Goal: Task Accomplishment & Management: Use online tool/utility

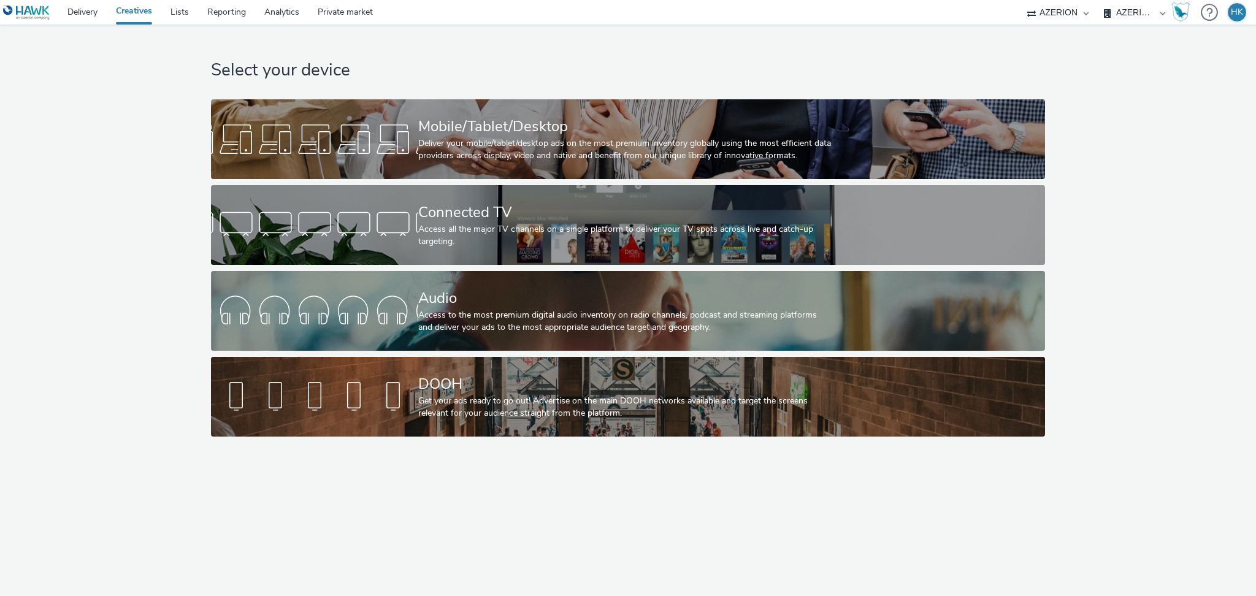
select select "79162ed7-0017-4339-93b0-3399b708648f"
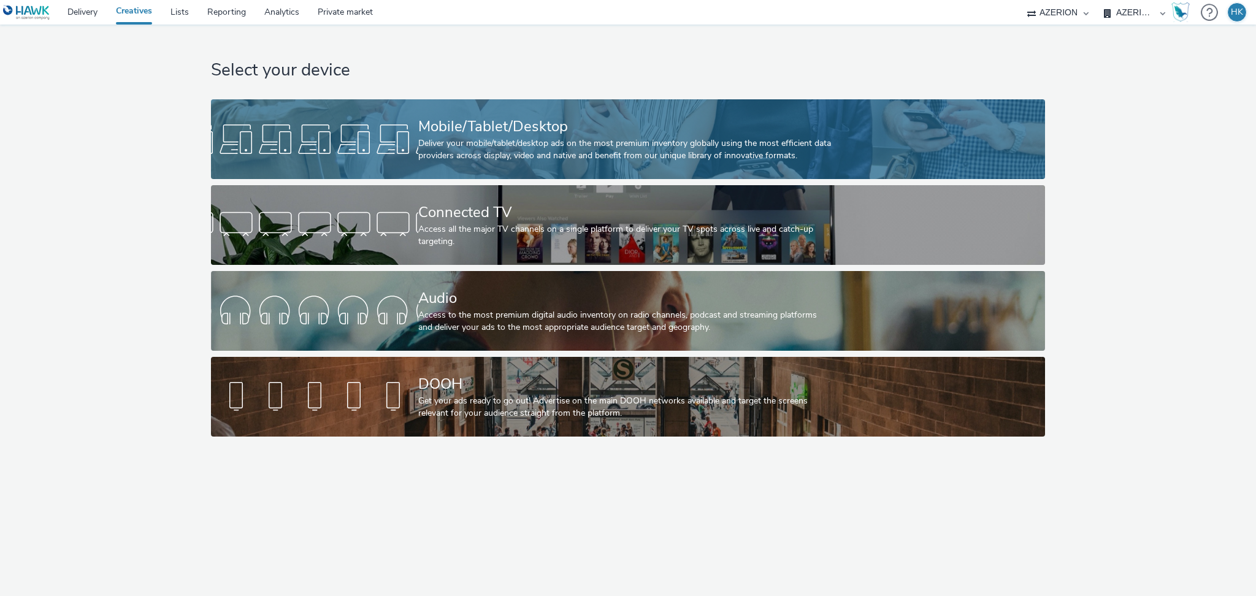
click at [537, 155] on div "Deliver your mobile/tablet/desktop ads on the most premium inventory globally u…" at bounding box center [625, 149] width 415 height 25
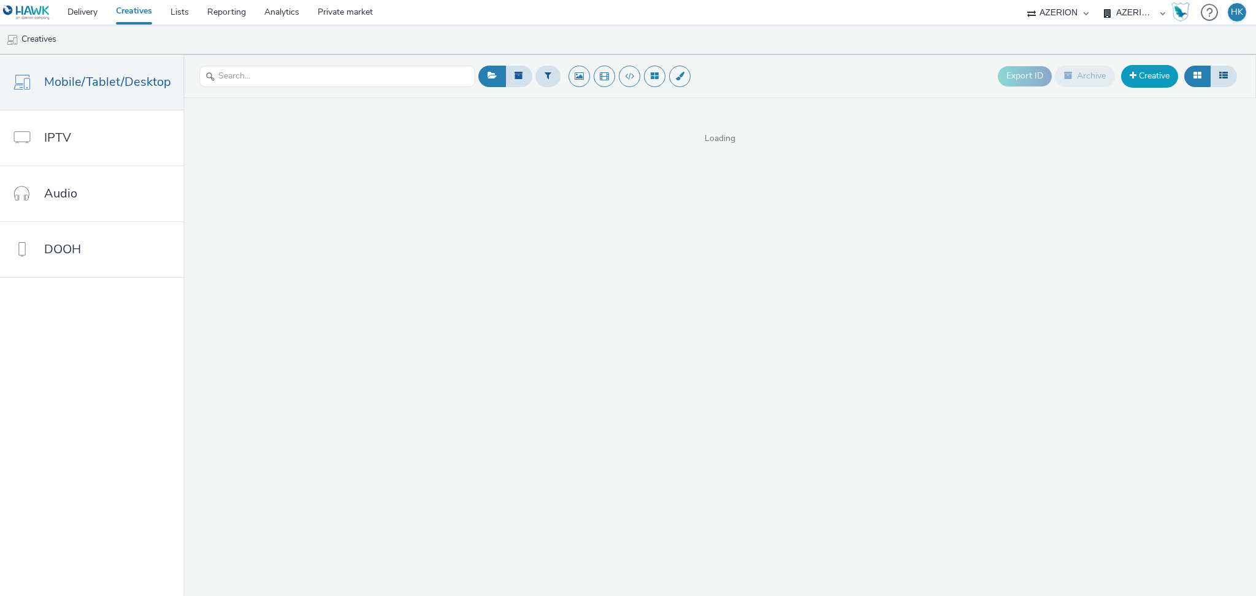
click at [1129, 82] on link "Creative" at bounding box center [1149, 76] width 57 height 22
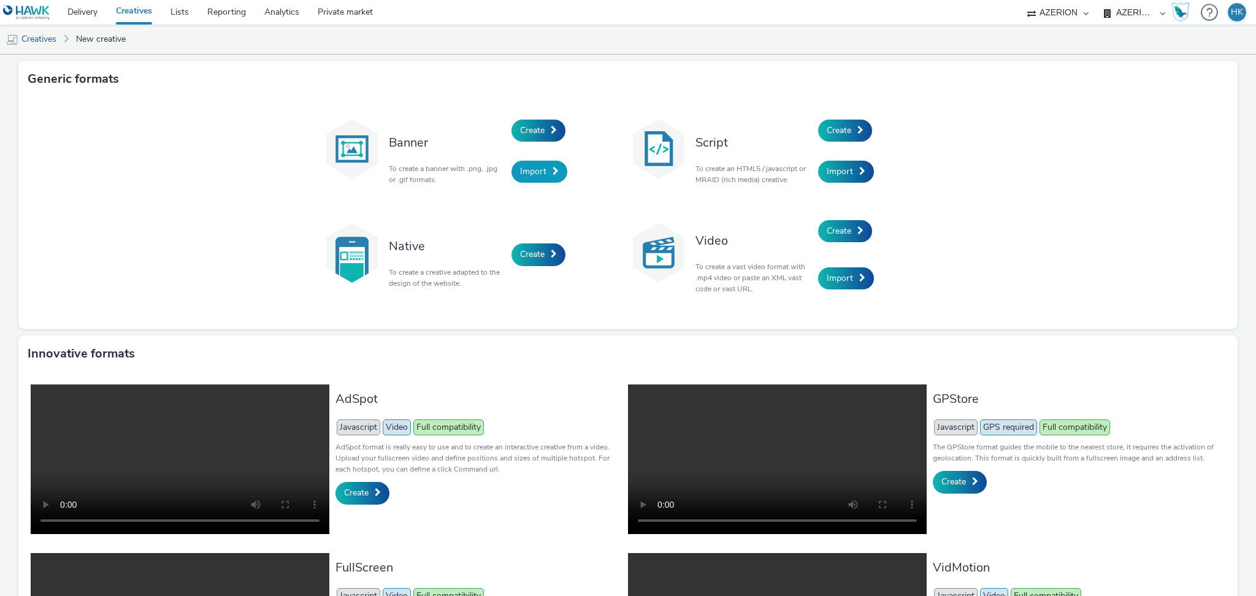
click at [536, 176] on span "Import" at bounding box center [533, 172] width 26 height 12
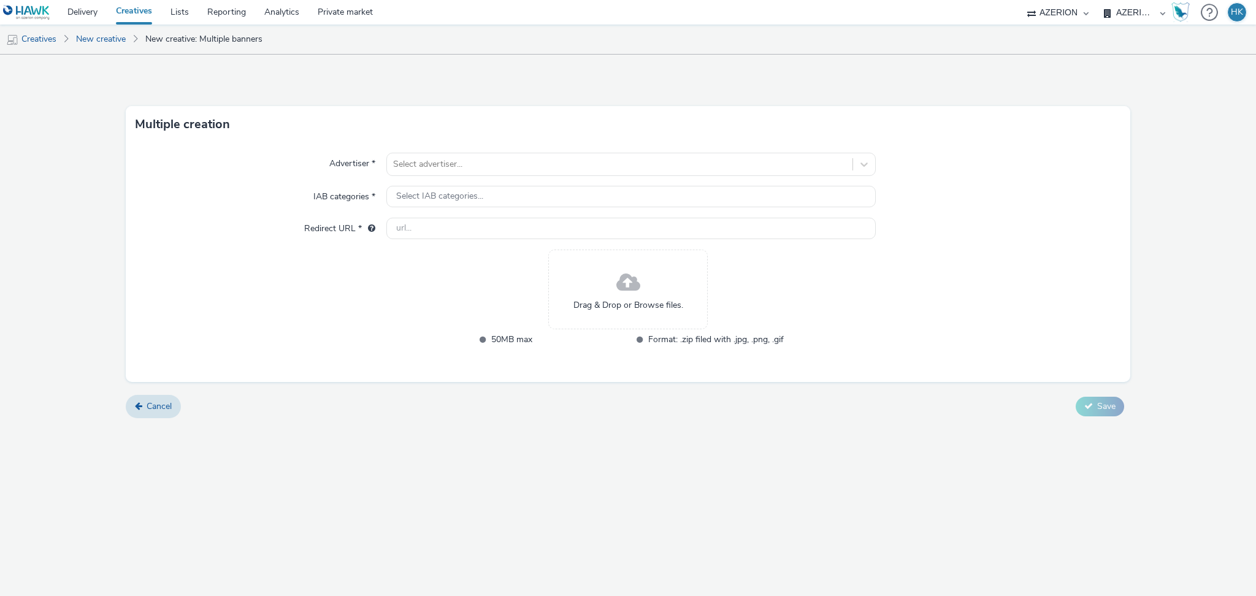
click at [617, 290] on span at bounding box center [629, 283] width 24 height 33
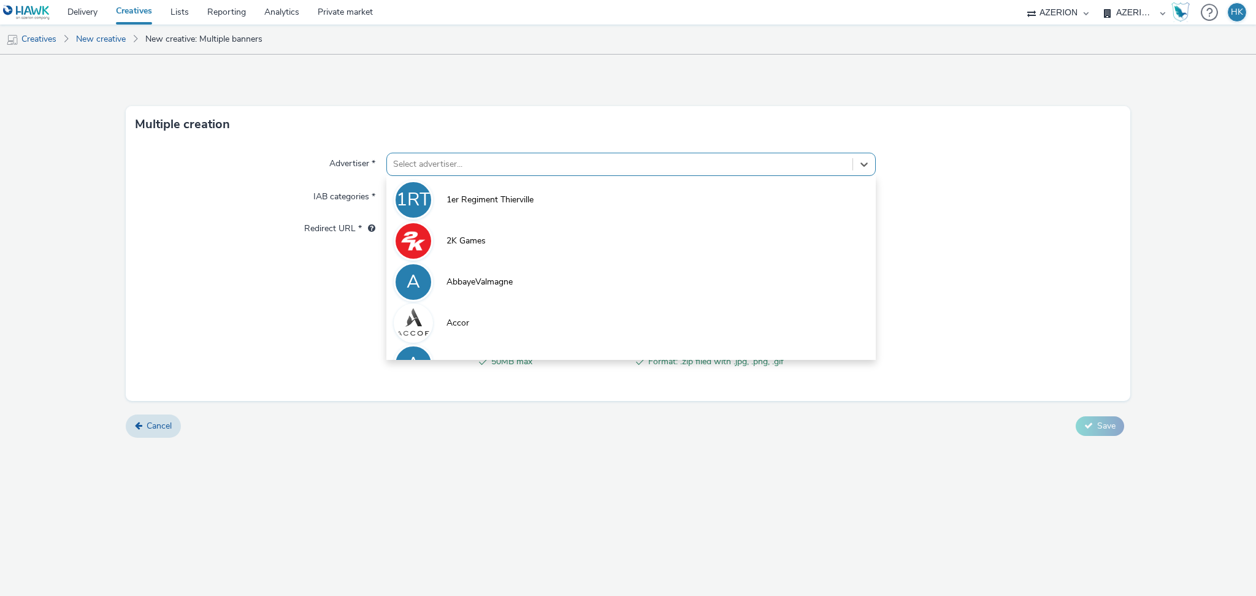
click at [513, 166] on div at bounding box center [619, 164] width 453 height 15
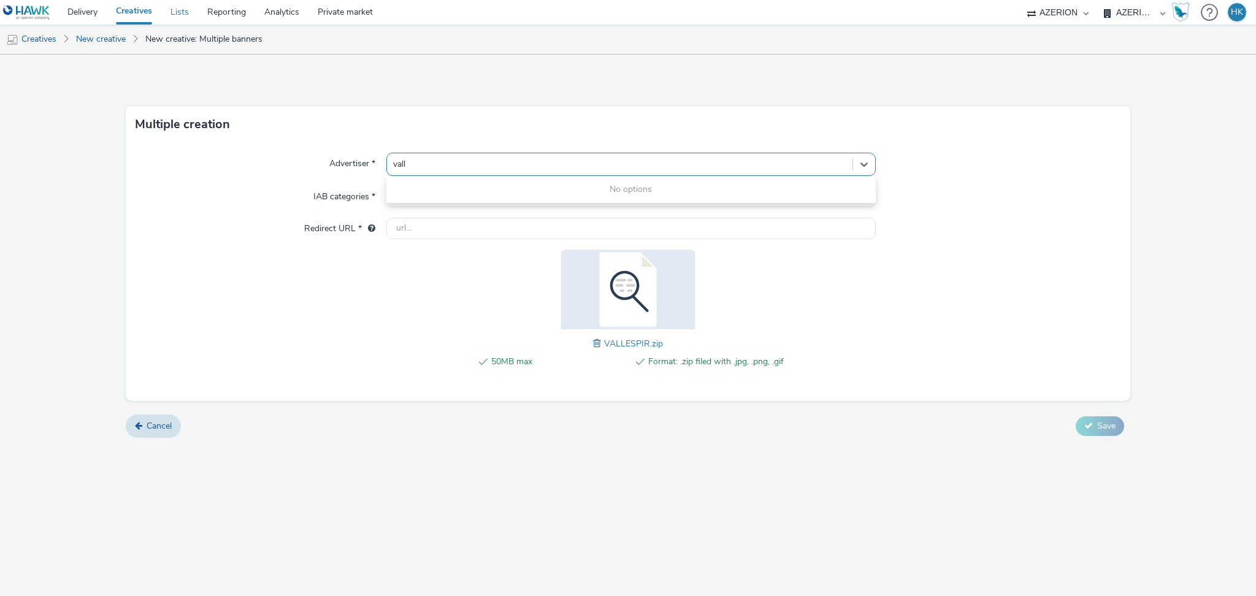
type input "vall"
click at [198, 15] on link "Lists" at bounding box center [179, 12] width 37 height 25
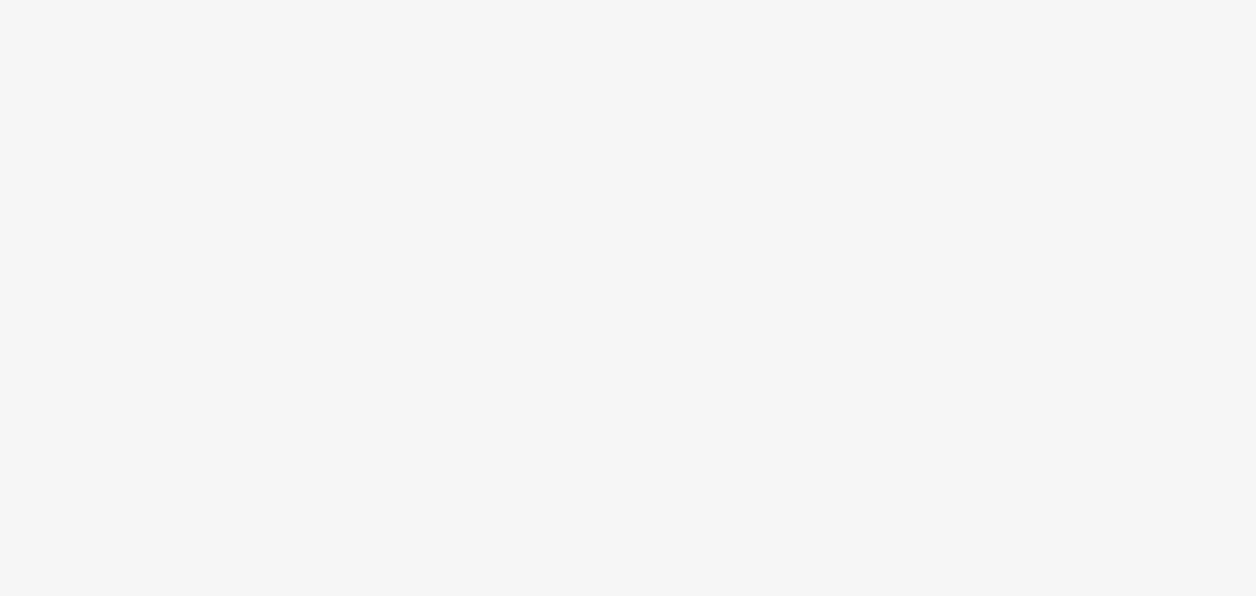
select select "79162ed7-0017-4339-93b0-3399b708648f"
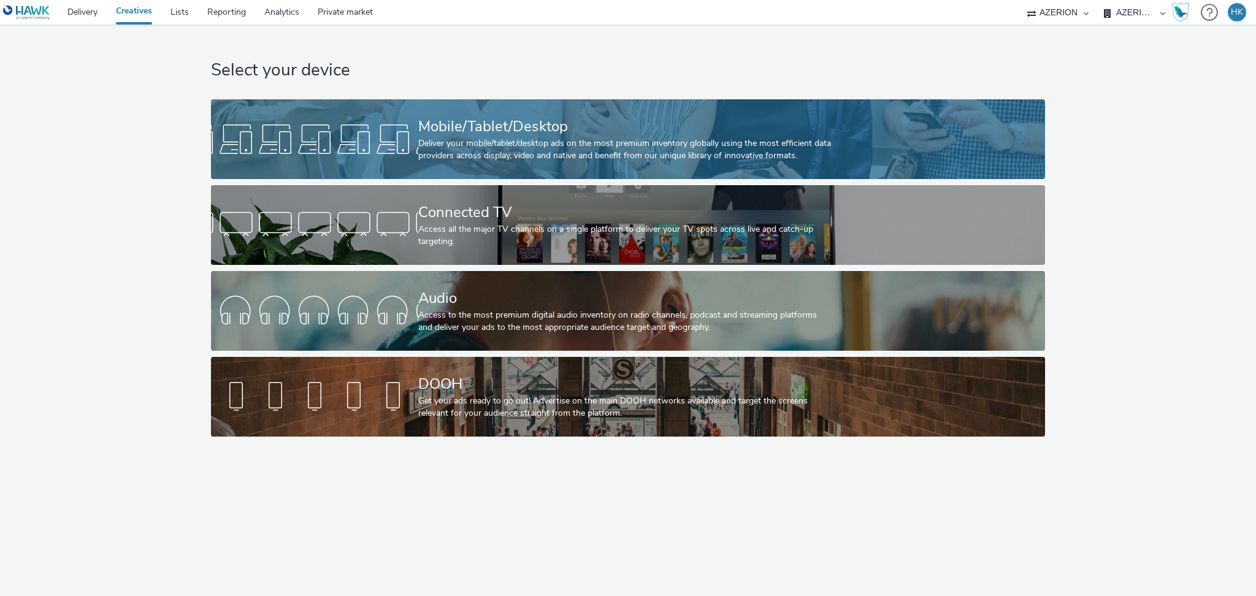
click at [648, 129] on div "Mobile/Tablet/Desktop" at bounding box center [625, 126] width 415 height 21
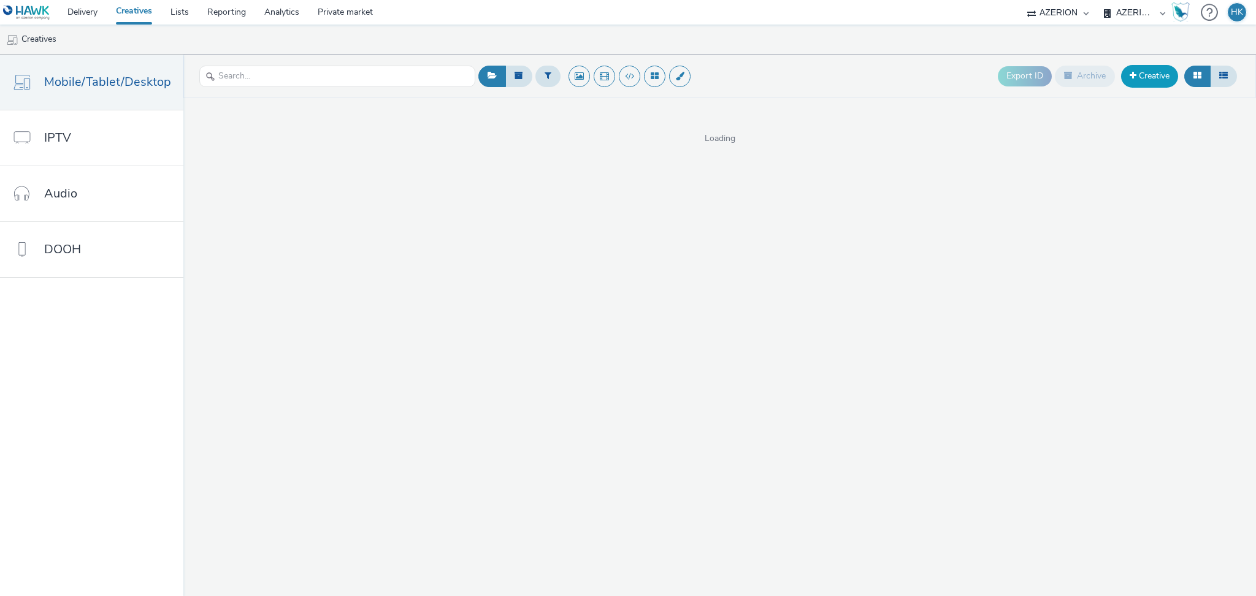
click at [1142, 79] on link "Creative" at bounding box center [1149, 76] width 57 height 22
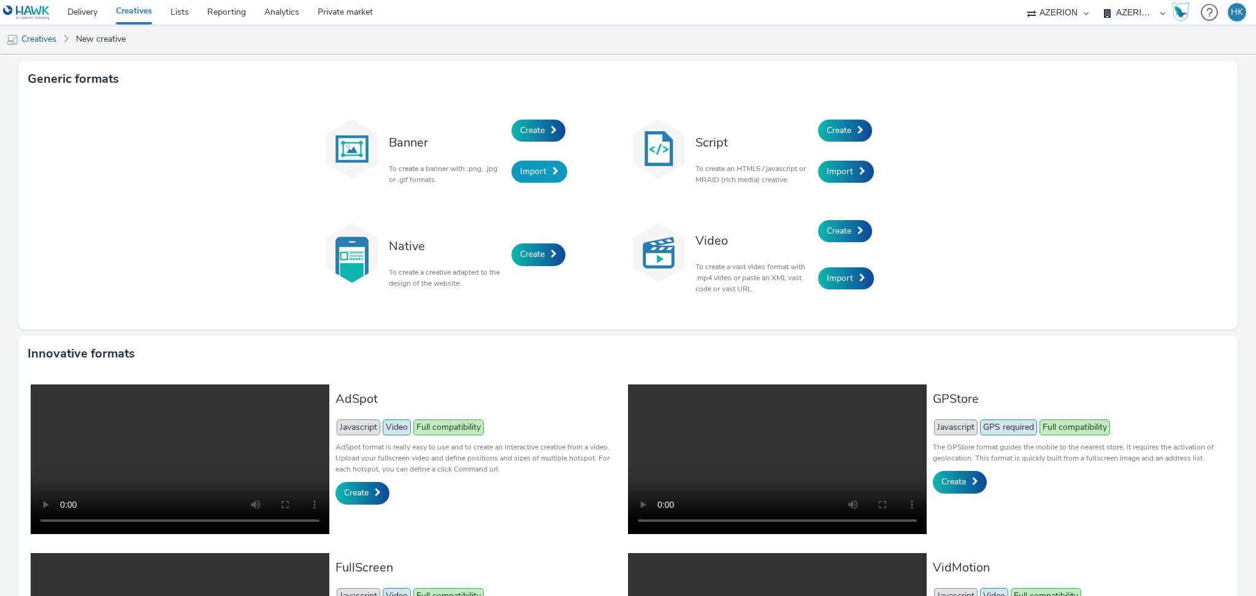
click at [534, 177] on link "Import" at bounding box center [540, 172] width 56 height 22
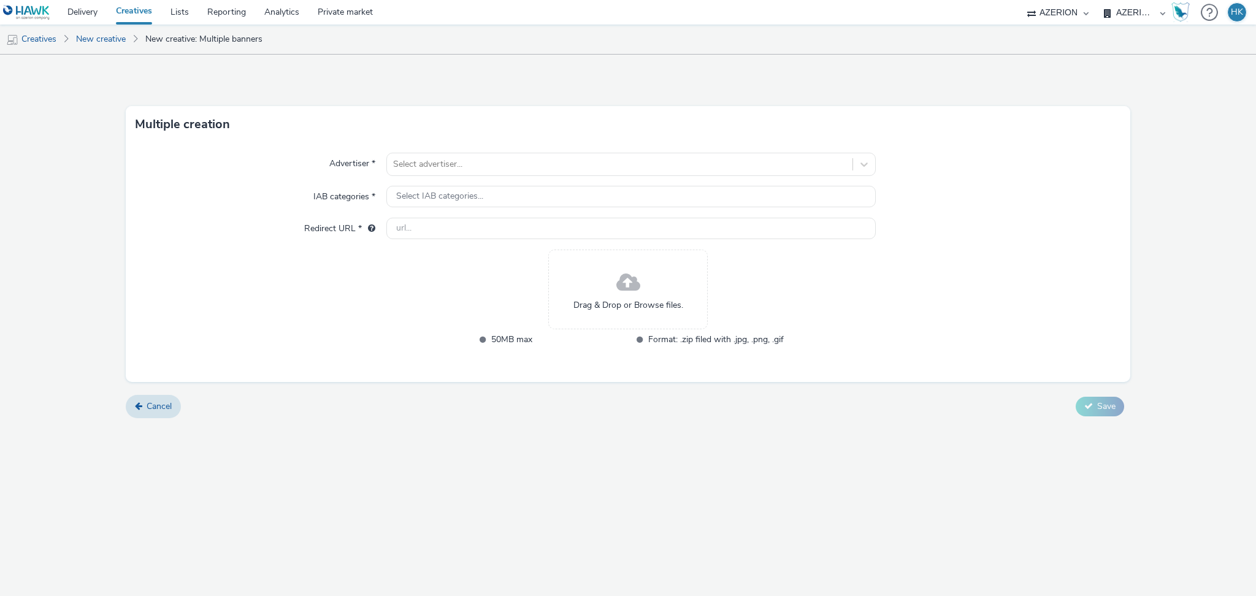
click at [638, 298] on span at bounding box center [629, 283] width 24 height 33
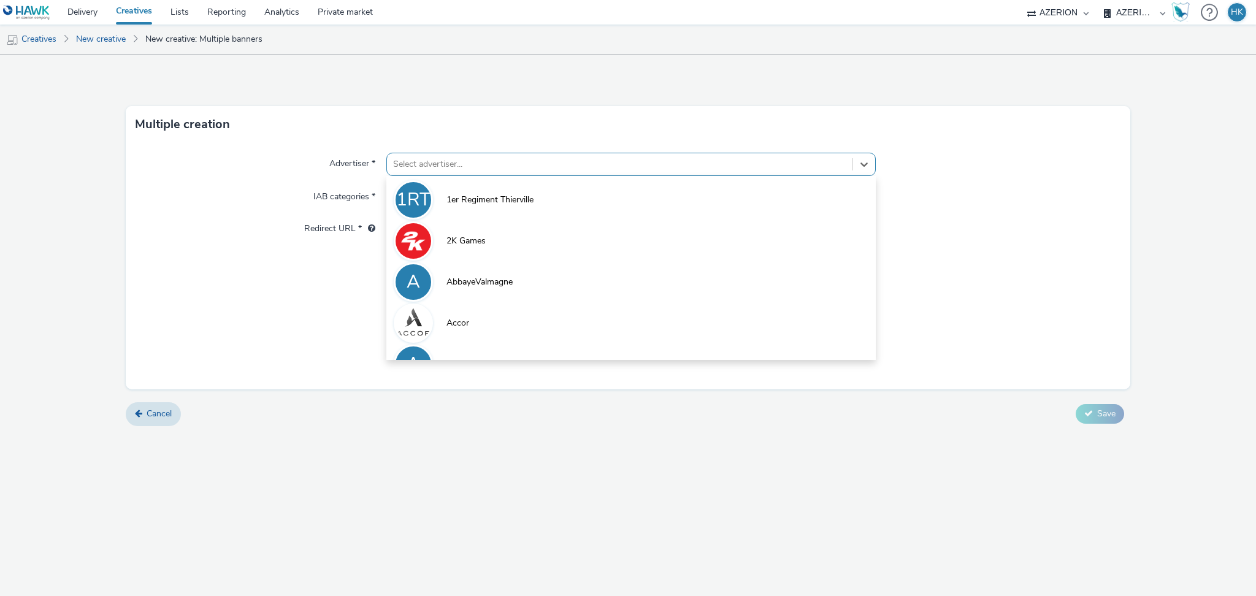
click at [487, 171] on div at bounding box center [619, 164] width 453 height 15
paste input "communauté de communes du [GEOGRAPHIC_DATA]"
type input "communauté de communes du [GEOGRAPHIC_DATA]"
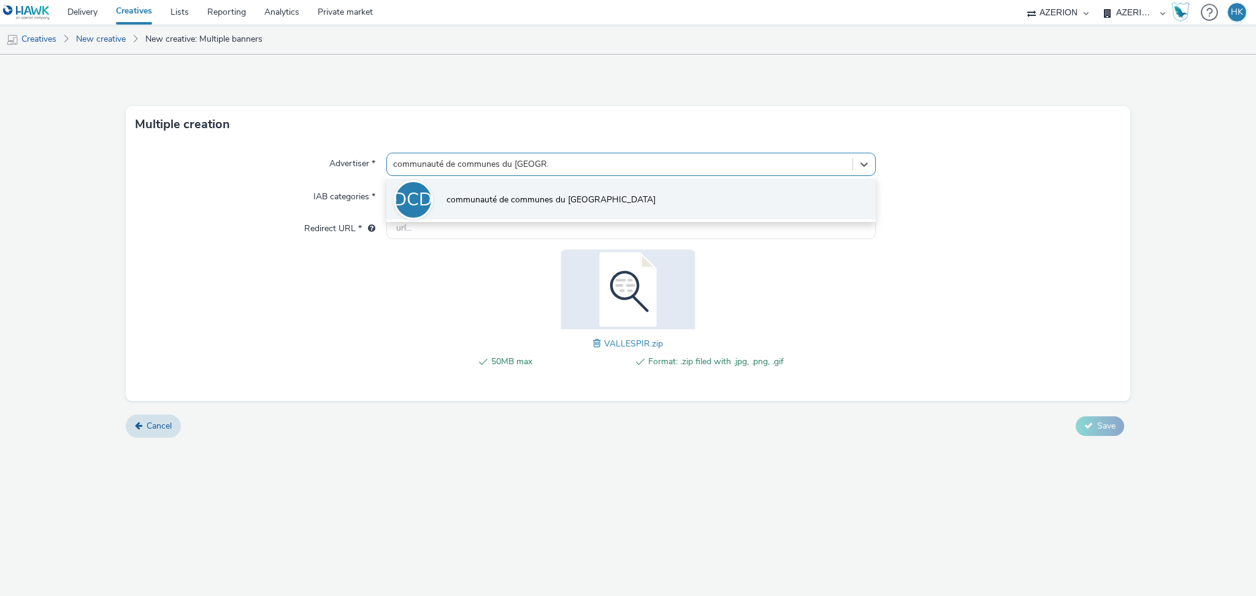
click at [507, 194] on span "communauté de communes du [GEOGRAPHIC_DATA]" at bounding box center [551, 200] width 209 height 12
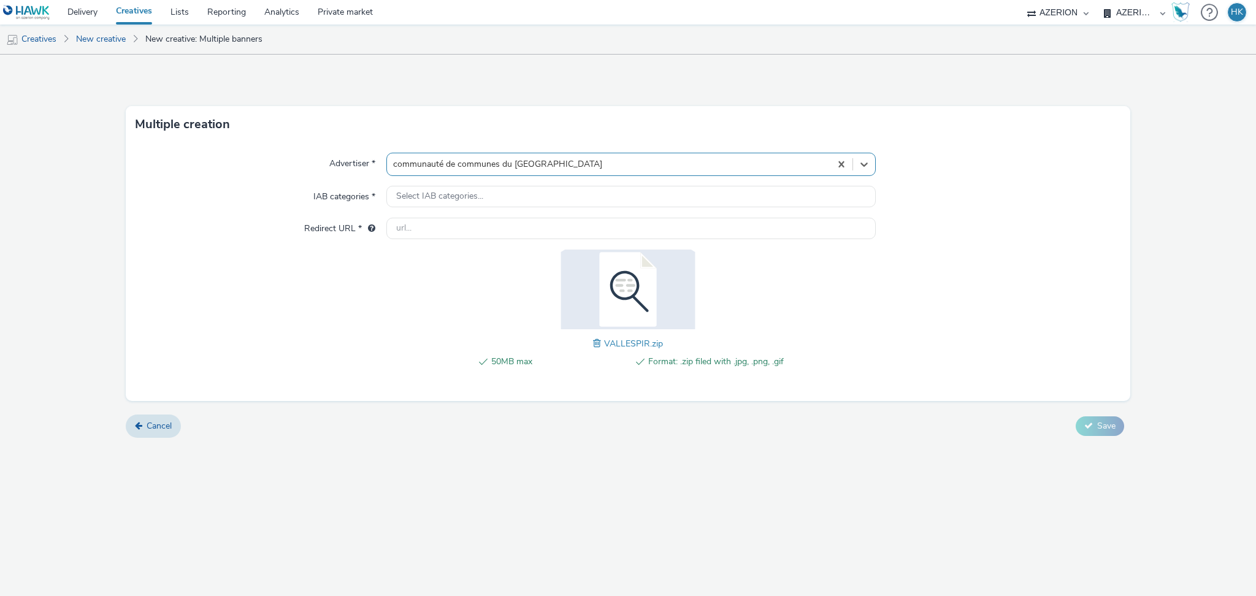
type input "[URL][DOMAIN_NAME]"
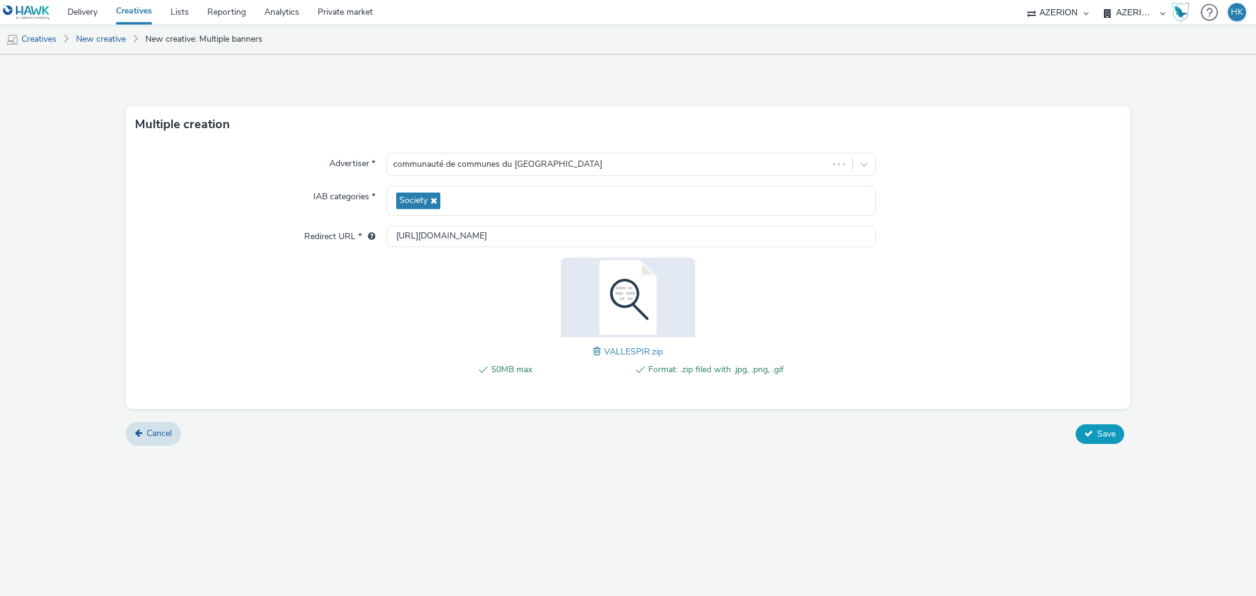
click at [1098, 436] on span "Save" at bounding box center [1107, 434] width 18 height 12
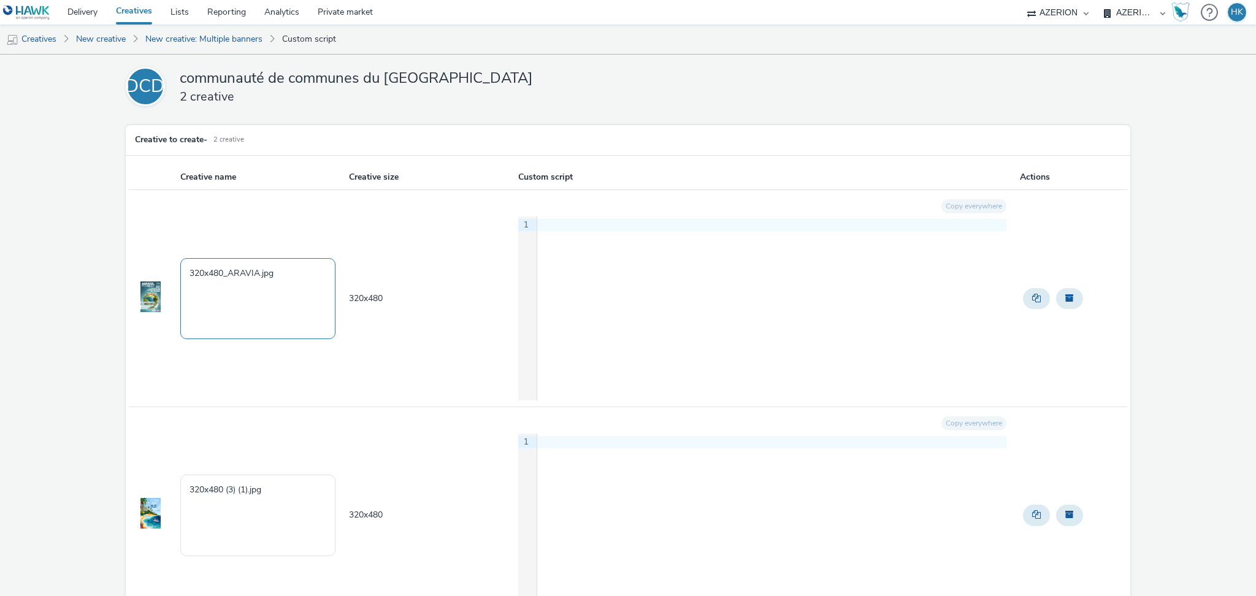
click at [297, 271] on textarea "320x480_ARAVIA.jpg" at bounding box center [258, 298] width 156 height 81
paste textarea "VALLESPIR"
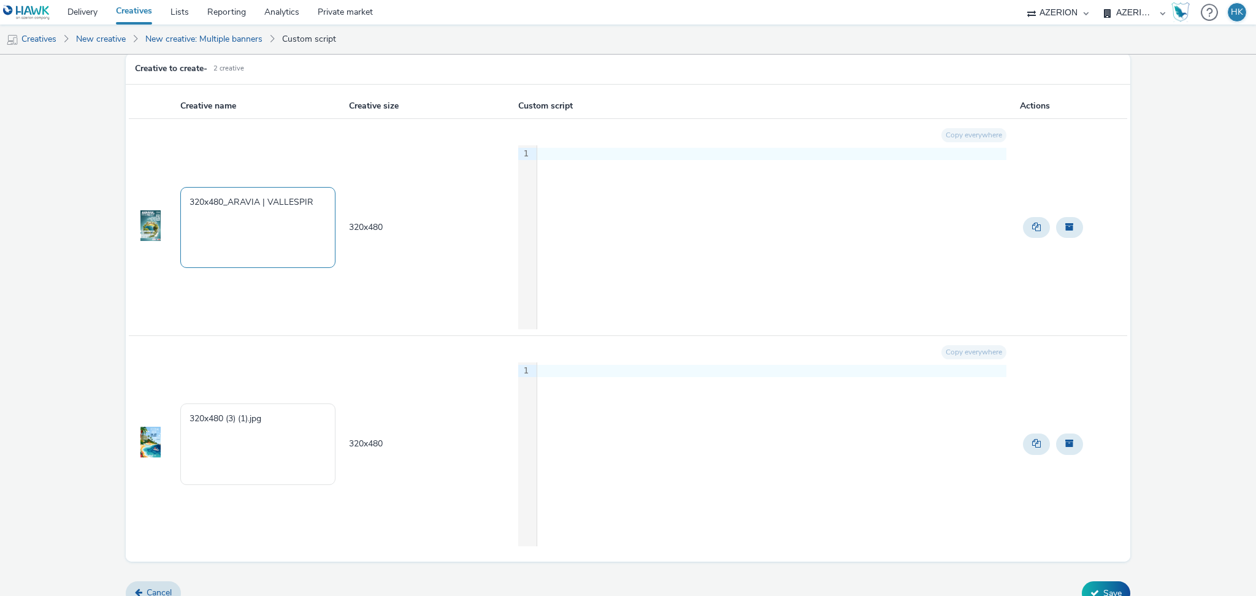
scroll to position [85, 0]
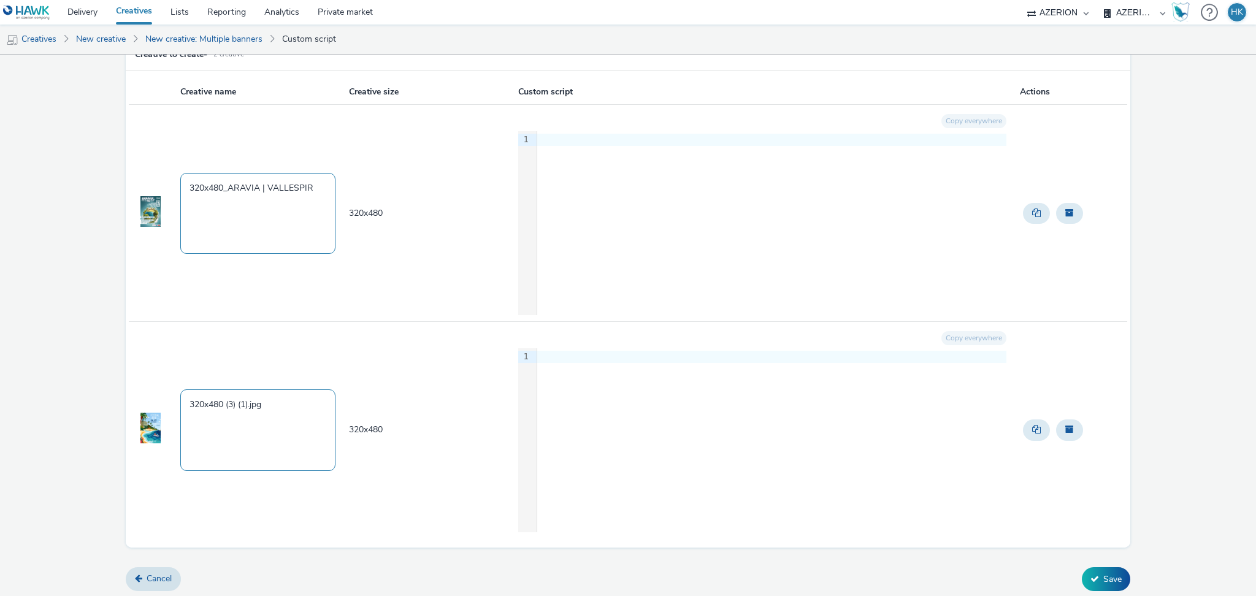
type textarea "320x480_ARAVIA | VALLESPIR"
drag, startPoint x: 268, startPoint y: 399, endPoint x: 228, endPoint y: 406, distance: 40.6
click at [228, 406] on textarea "320x480 (3) (1).jpg" at bounding box center [258, 430] width 156 height 81
paste textarea "VALLESPIR"
type textarea "320x480 | VALLESPIR"
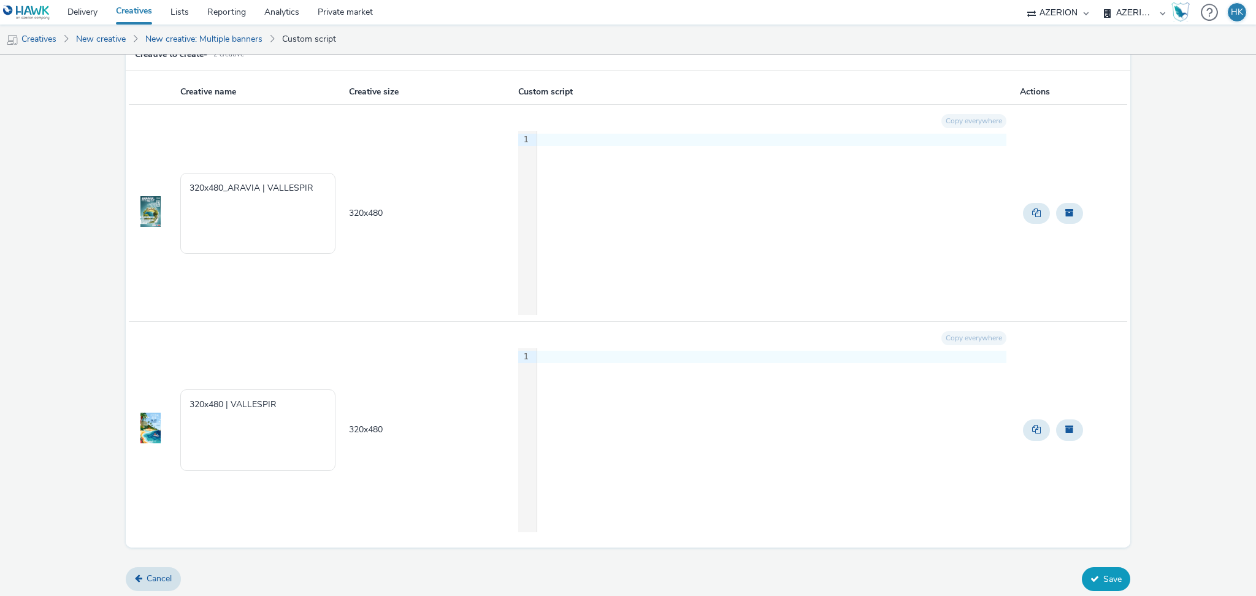
click at [1082, 585] on button "Save" at bounding box center [1106, 578] width 48 height 23
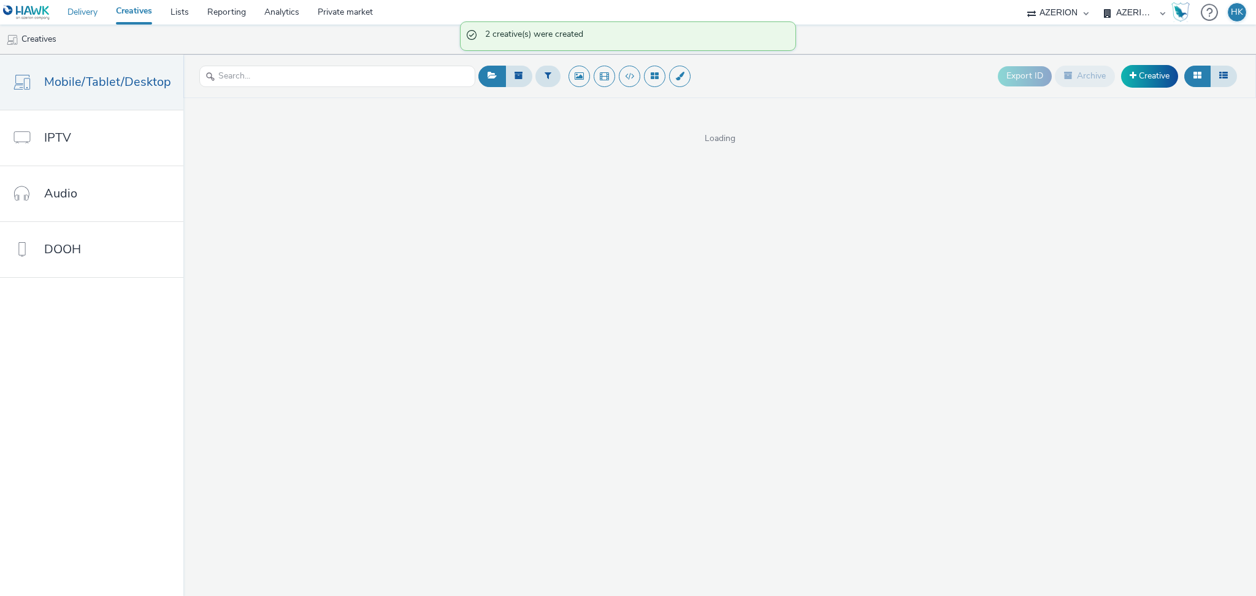
click at [82, 16] on link "Delivery" at bounding box center [82, 12] width 48 height 25
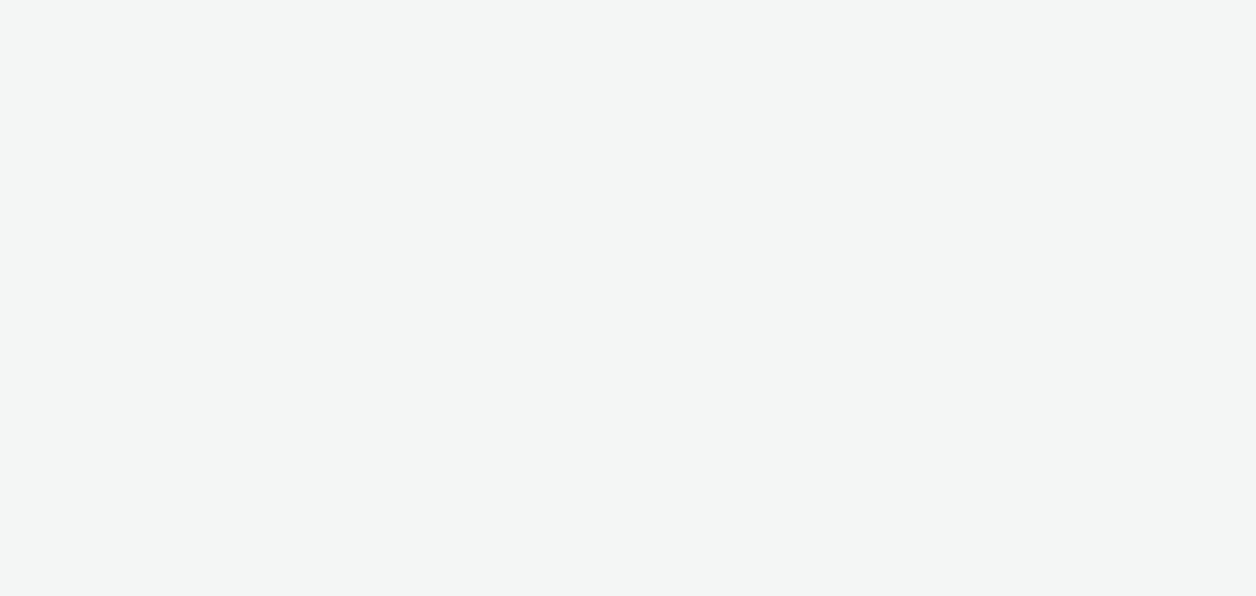
select select "79162ed7-0017-4339-93b0-3399b708648f"
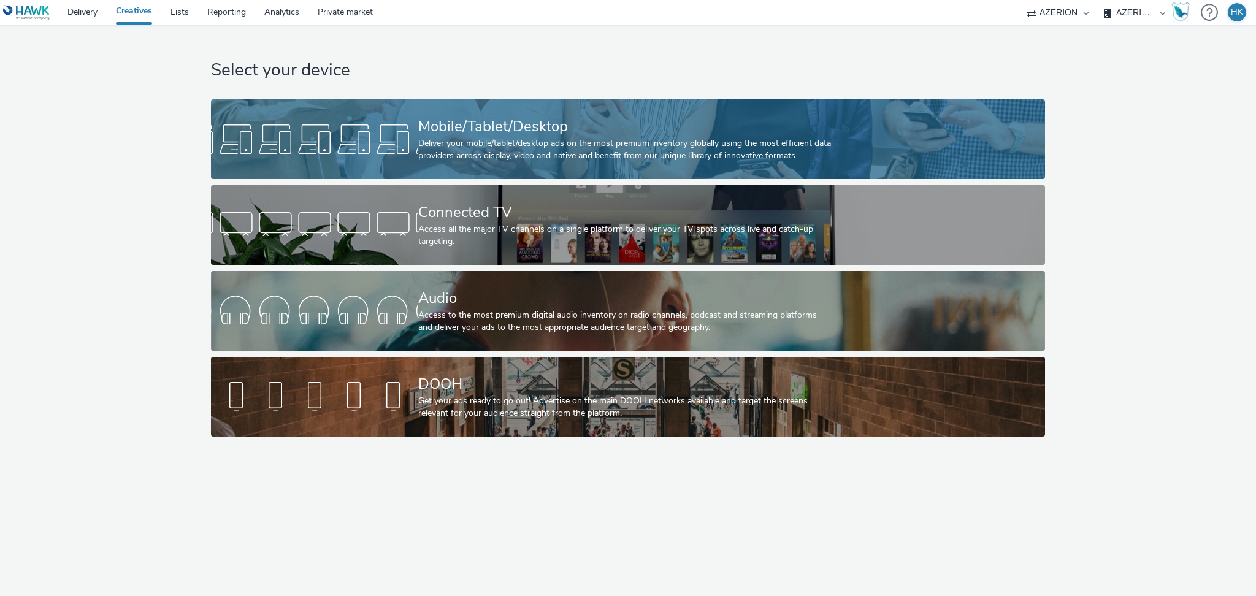
click at [659, 161] on div "Deliver your mobile/tablet/desktop ads on the most premium inventory globally u…" at bounding box center [625, 149] width 415 height 25
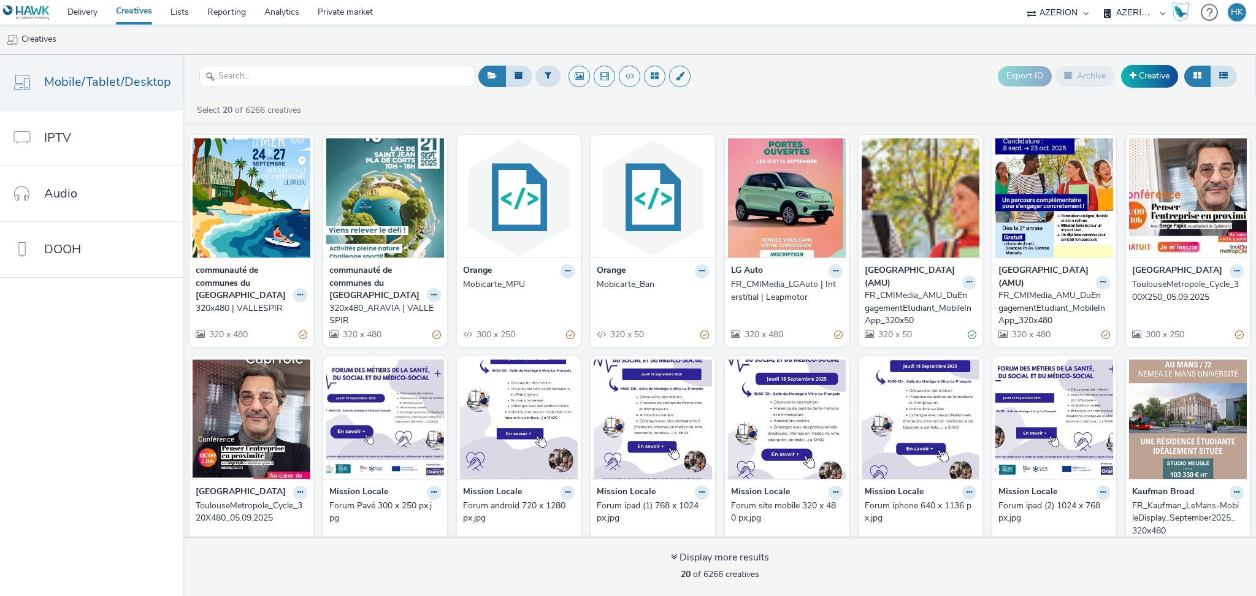
click at [361, 280] on strong "communauté de communes du [GEOGRAPHIC_DATA]" at bounding box center [376, 282] width 94 height 37
click at [371, 302] on div "320x480_ARAVIA | VALLESPIR" at bounding box center [382, 314] width 107 height 25
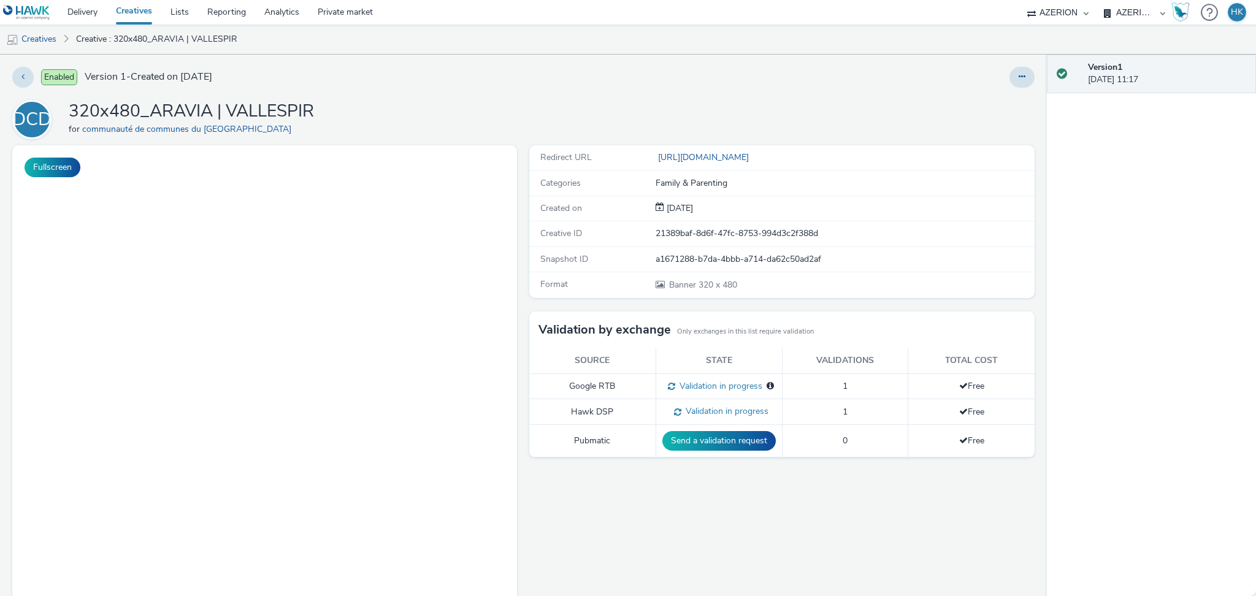
click at [144, 15] on link "Creatives" at bounding box center [134, 12] width 55 height 25
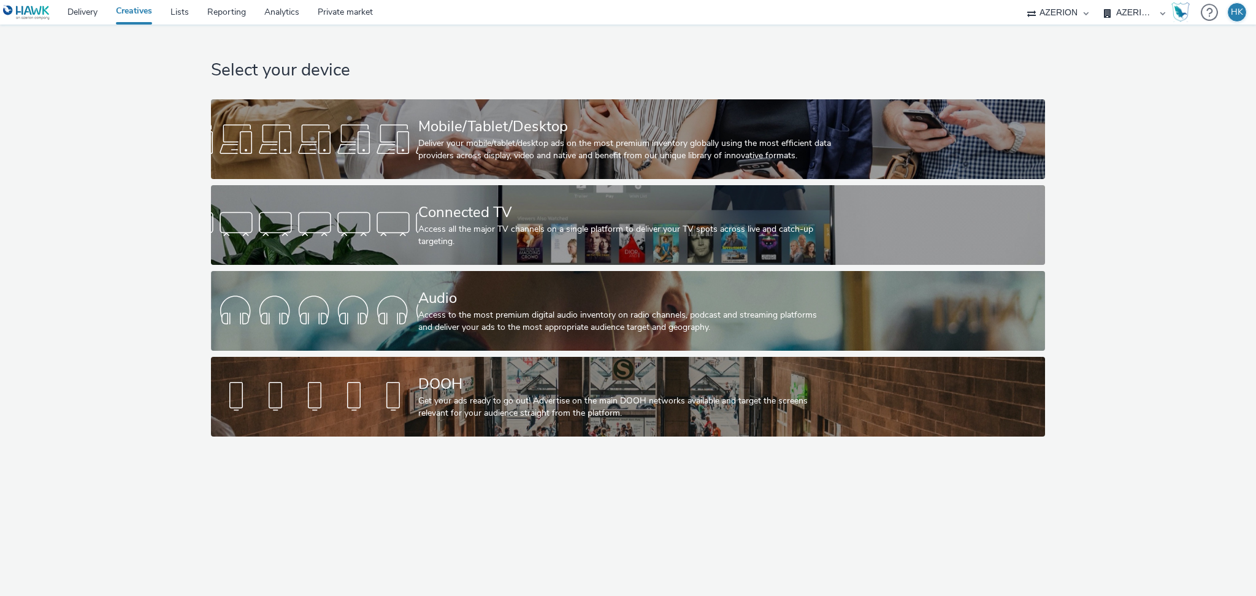
select select "79162ed7-0017-4339-93b0-3399b708648f"
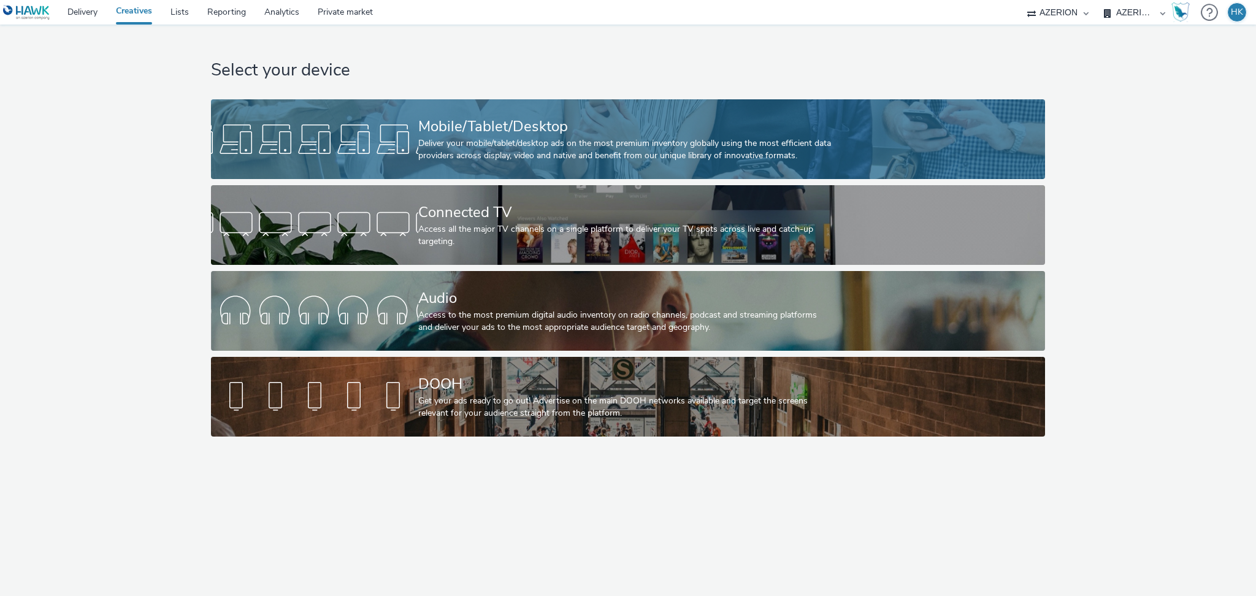
click at [506, 125] on div "Mobile/Tablet/Desktop" at bounding box center [625, 126] width 415 height 21
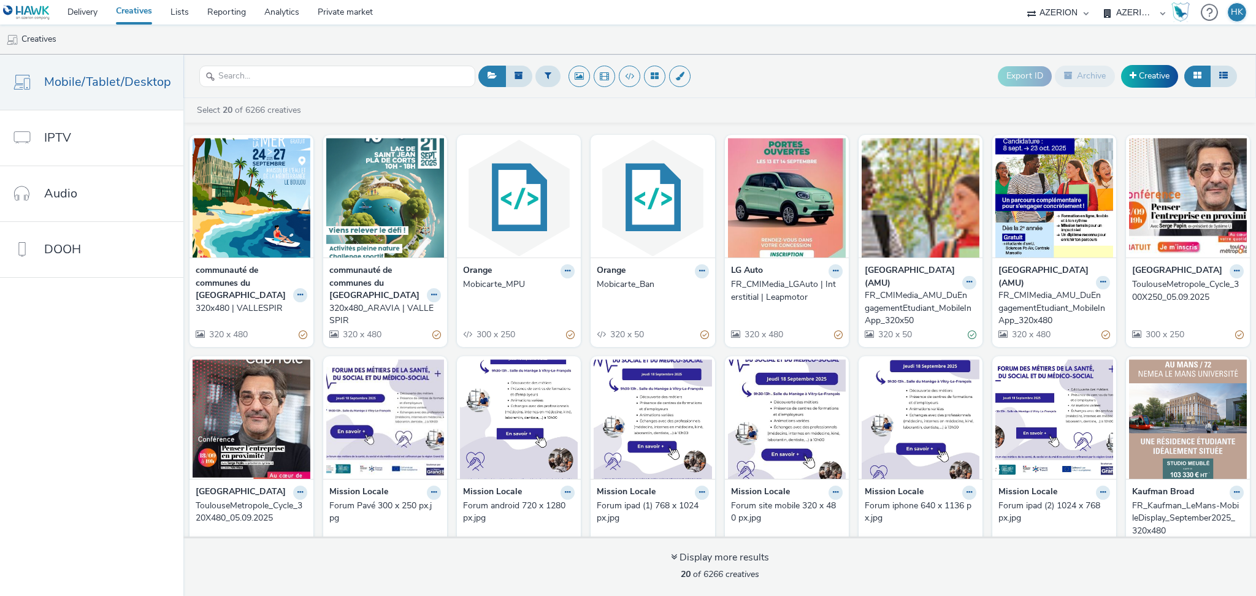
click at [428, 302] on div "320x480_ARAVIA | VALLESPIR" at bounding box center [382, 314] width 107 height 25
click at [432, 288] on button at bounding box center [434, 295] width 14 height 14
click at [404, 378] on link "Archive" at bounding box center [395, 390] width 92 height 25
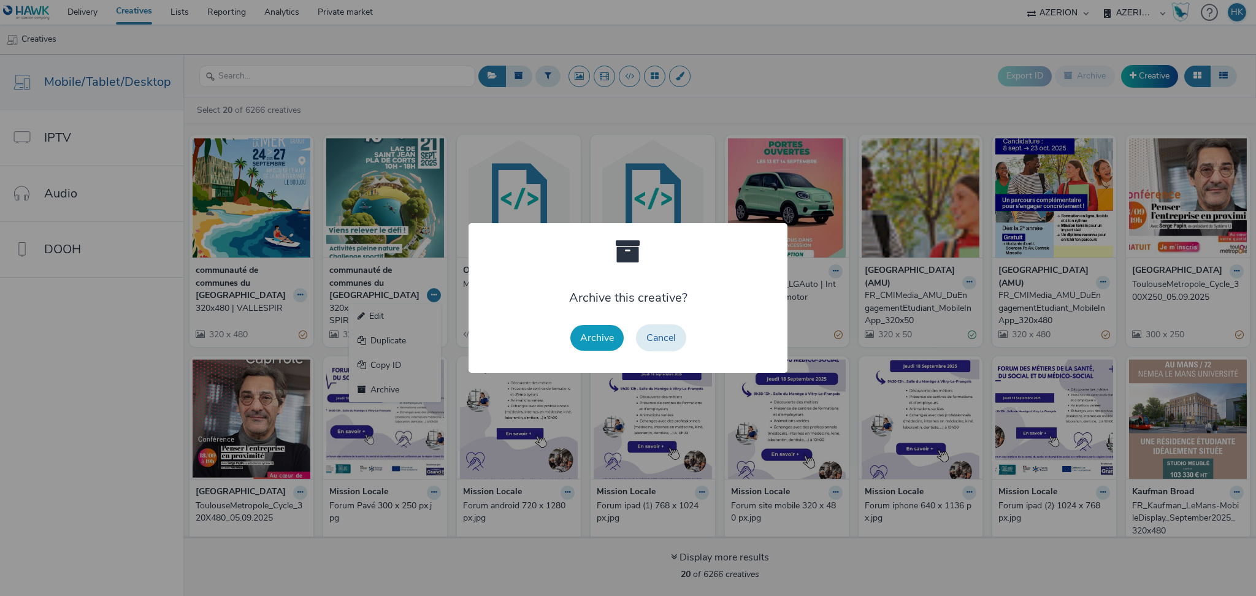
click at [599, 344] on button "Archive" at bounding box center [597, 338] width 53 height 26
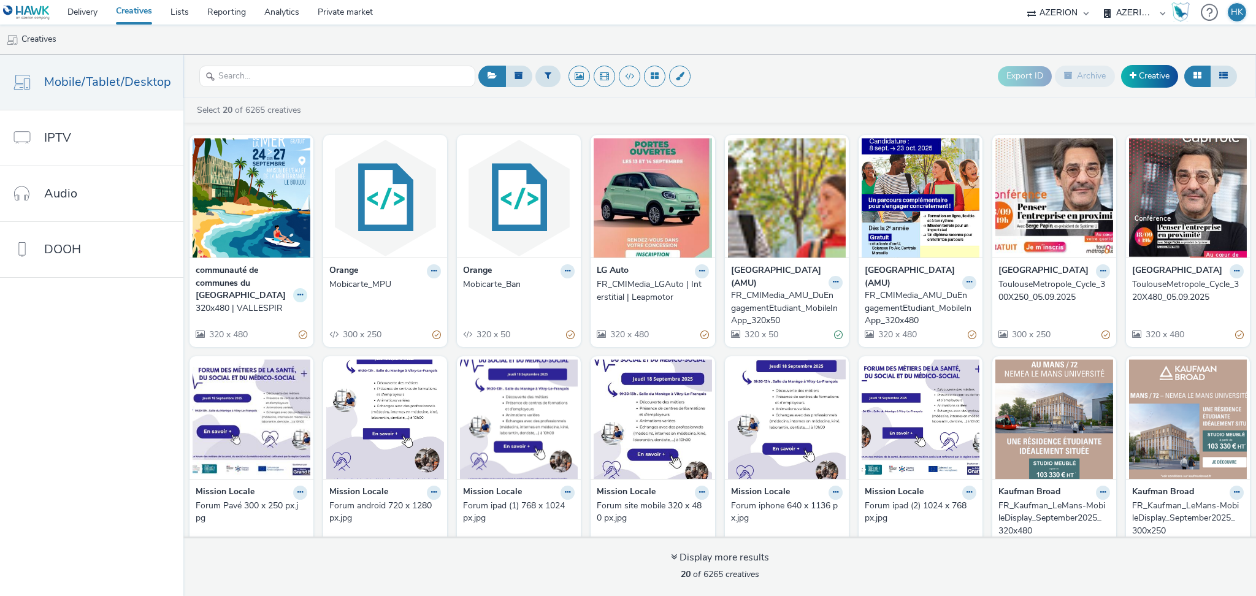
click at [298, 291] on icon at bounding box center [301, 294] width 6 height 7
click at [246, 383] on link "Archive" at bounding box center [261, 390] width 92 height 25
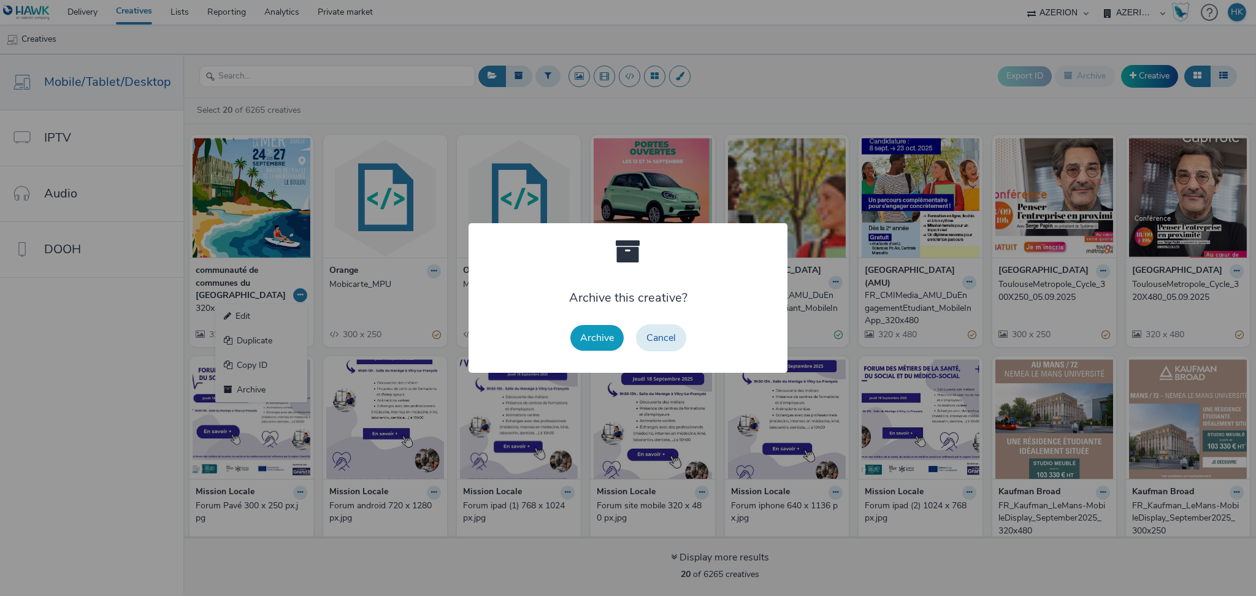
click at [587, 344] on button "Archive" at bounding box center [597, 338] width 53 height 26
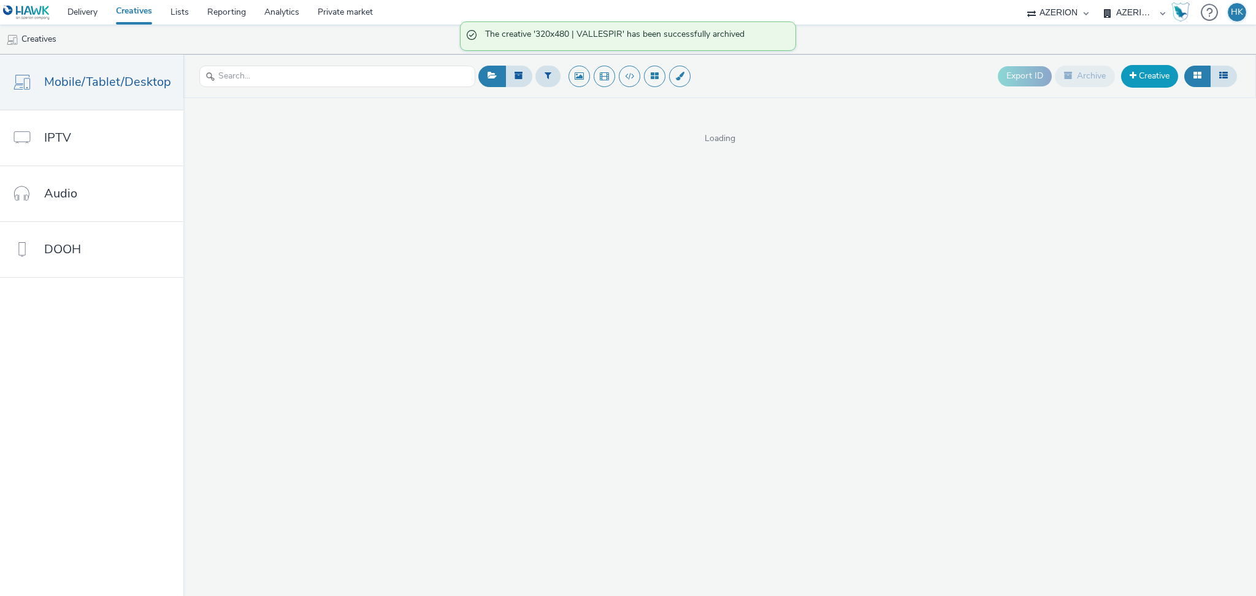
click at [1163, 71] on link "Creative" at bounding box center [1149, 76] width 57 height 22
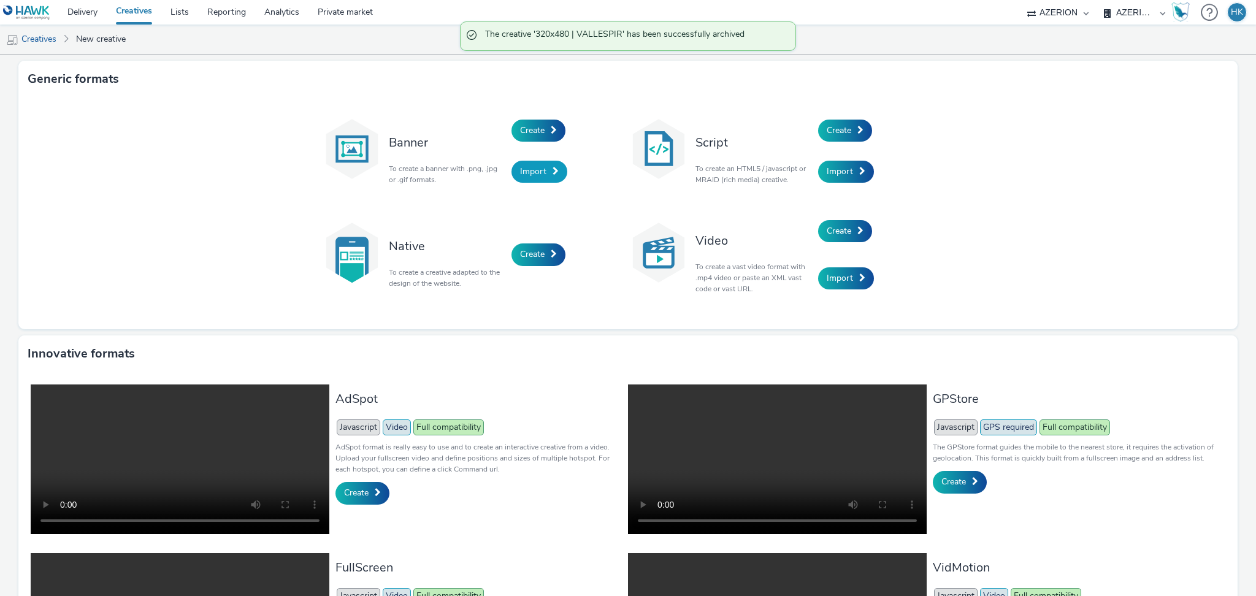
click at [530, 164] on link "Import" at bounding box center [540, 172] width 56 height 22
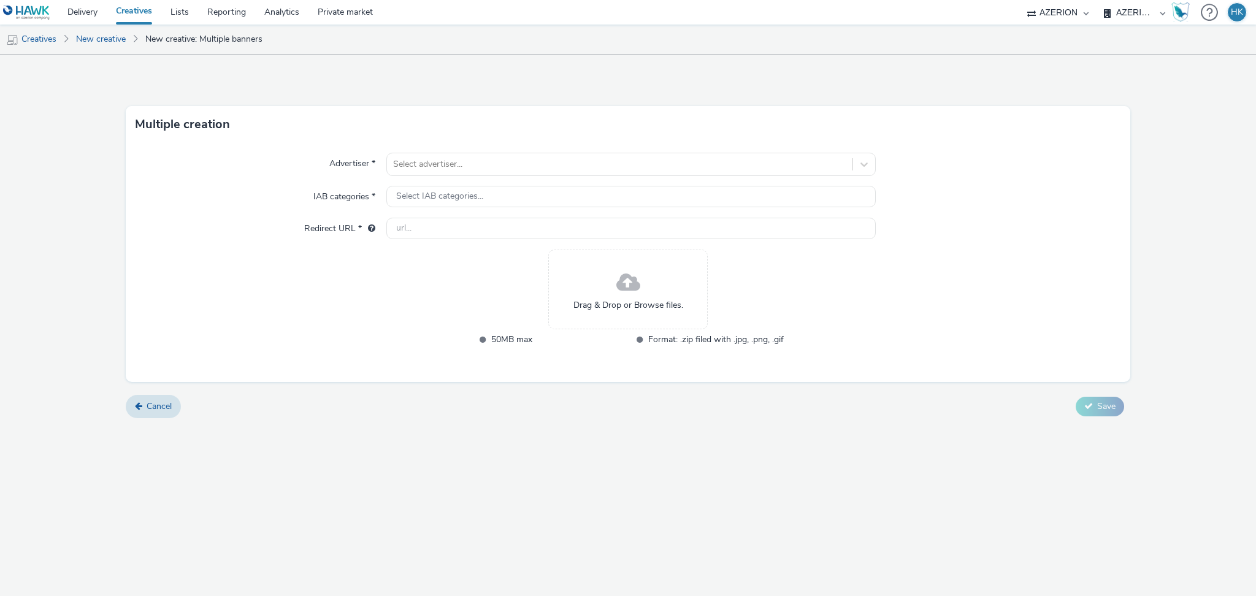
click at [596, 290] on div "Drag & Drop or Browse files." at bounding box center [628, 290] width 160 height 80
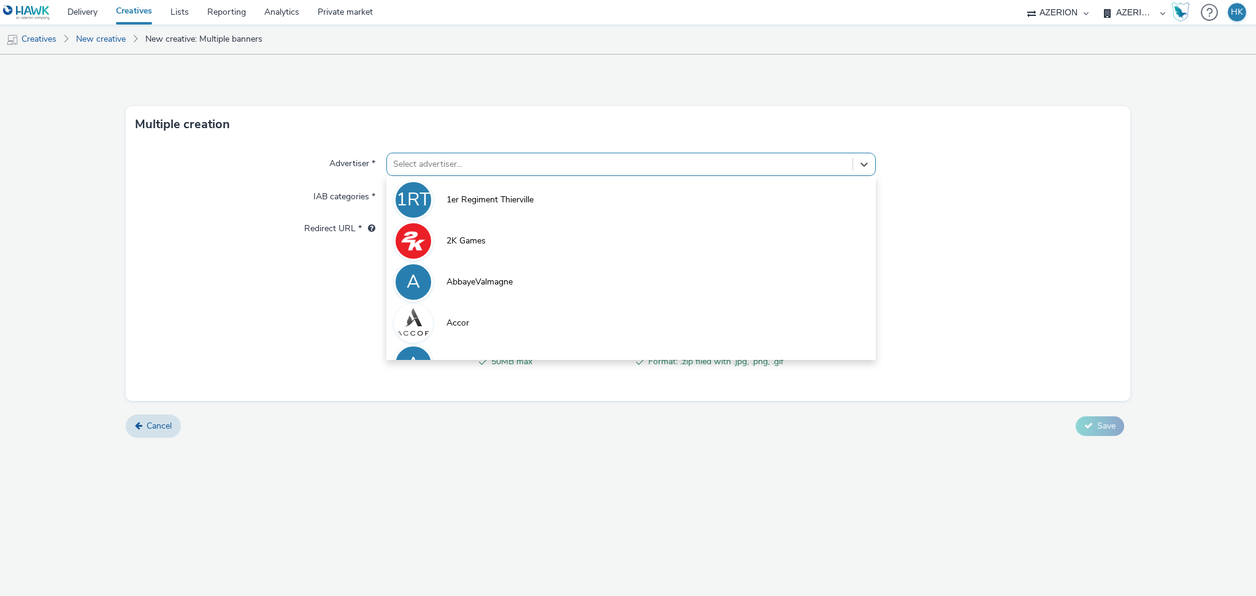
click at [548, 167] on div at bounding box center [619, 164] width 453 height 15
paste input "communauté de communes du [GEOGRAPHIC_DATA]"
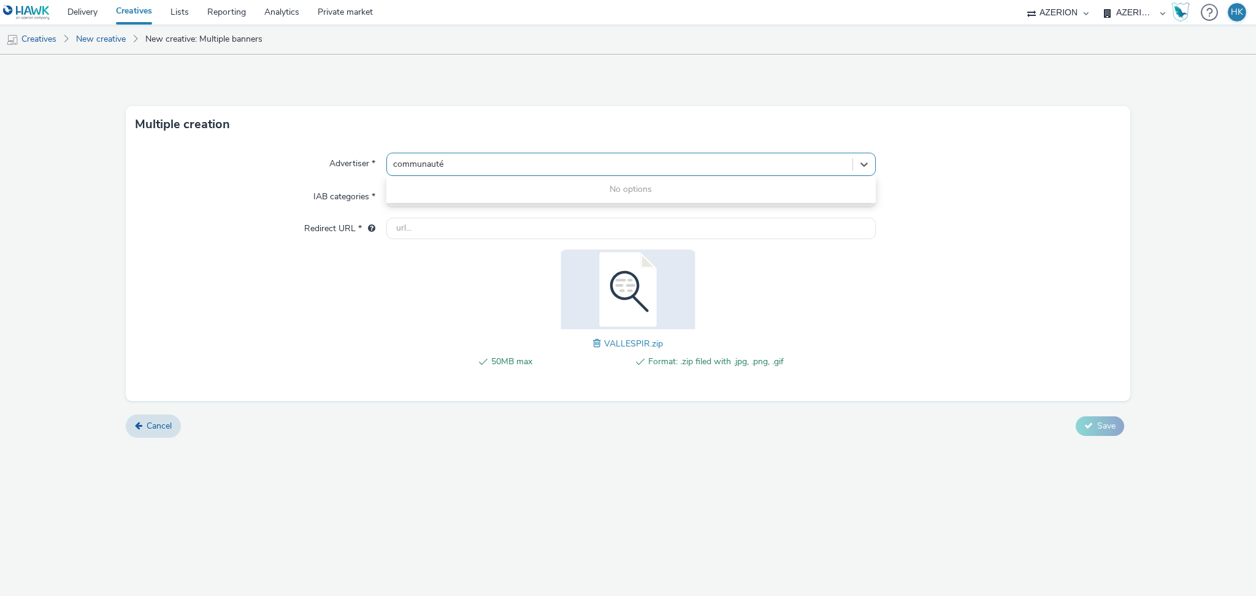
type input "communauté"
click at [1142, 16] on select "AZERION AZERION APAC AZERION AUSTRIA AZERION BEL - ADEXPERTS AZERION BRAZIL AZE…" at bounding box center [1135, 12] width 74 height 25
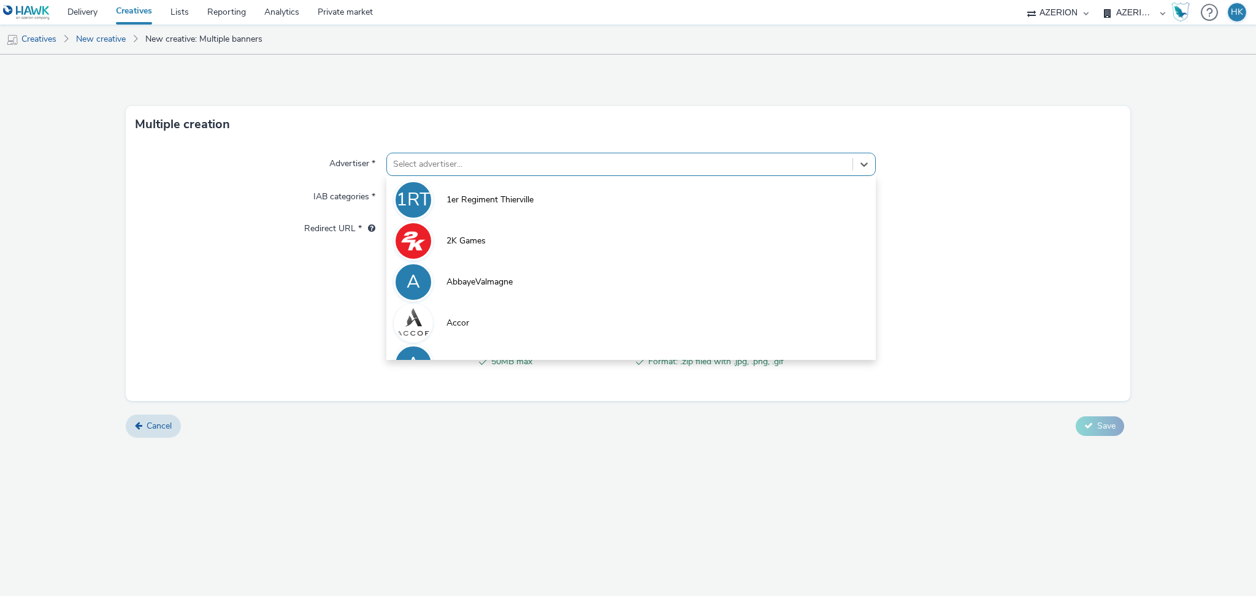
click at [442, 159] on div at bounding box center [619, 164] width 453 height 15
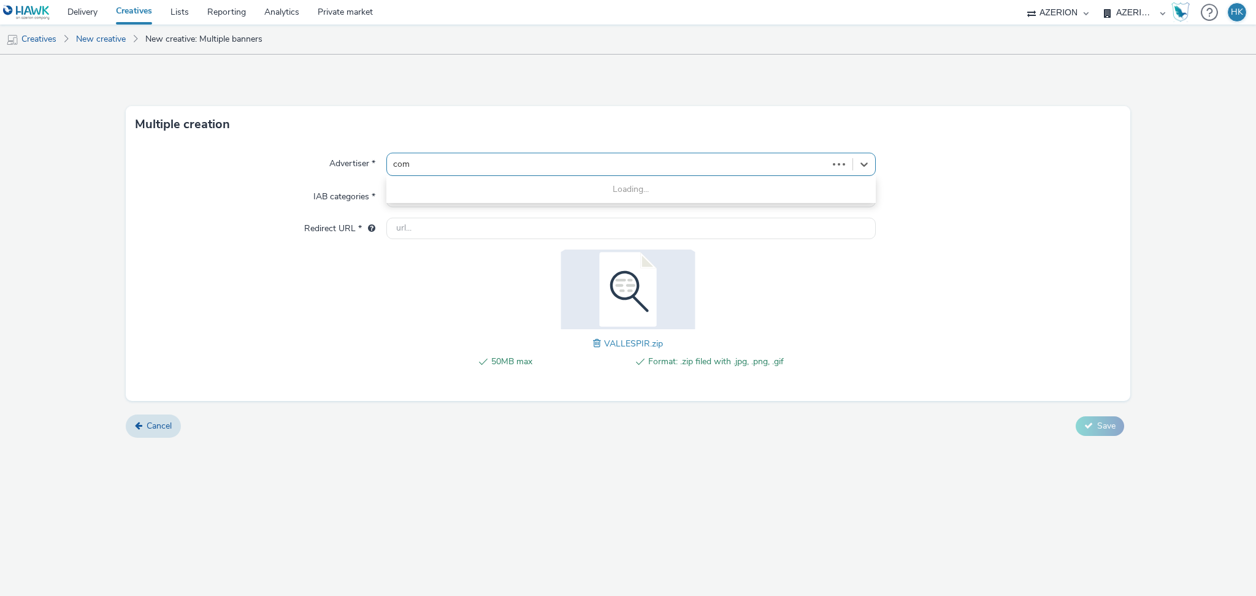
type input "comm"
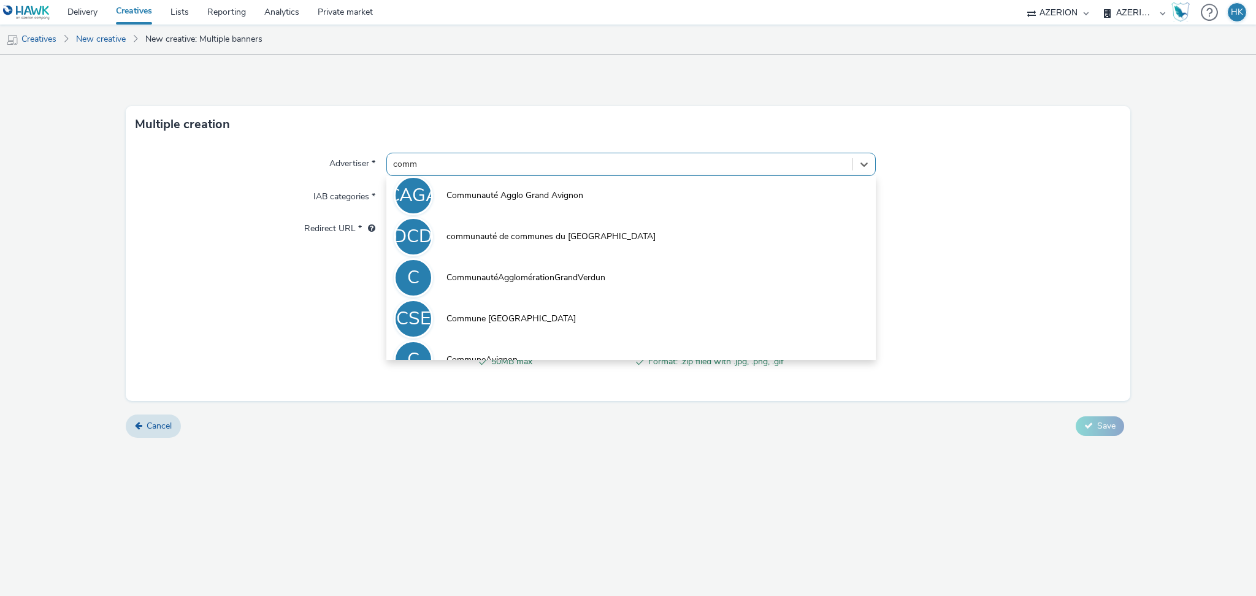
scroll to position [169, 0]
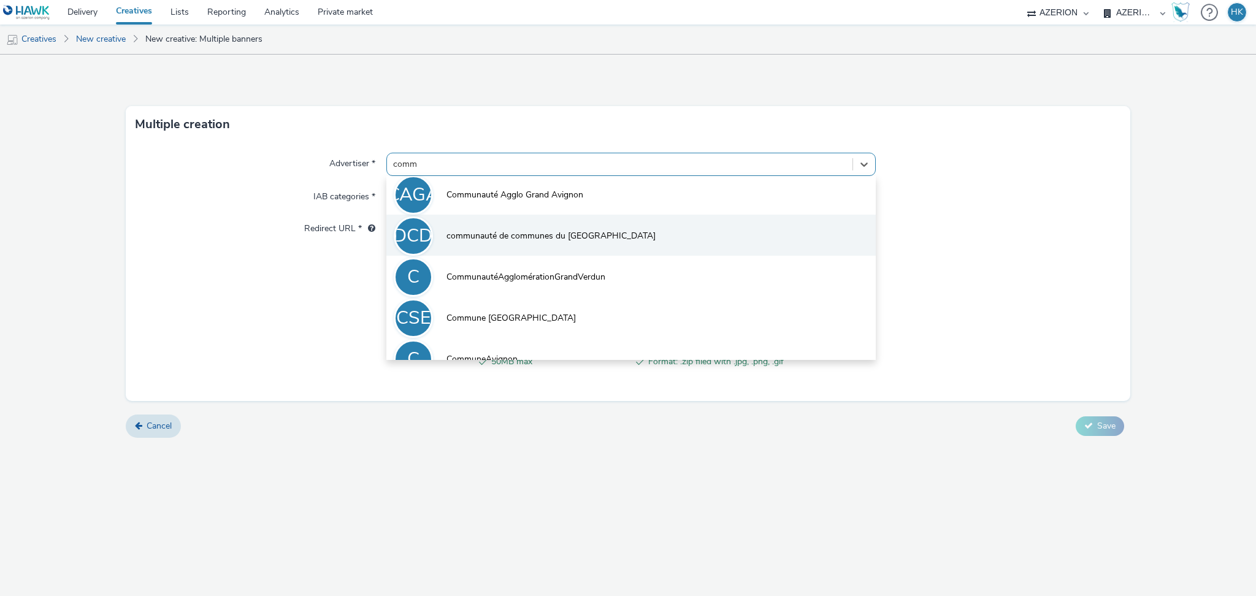
click at [595, 240] on span "communauté de communes du [GEOGRAPHIC_DATA]" at bounding box center [551, 236] width 209 height 12
type input "[URL][DOMAIN_NAME]"
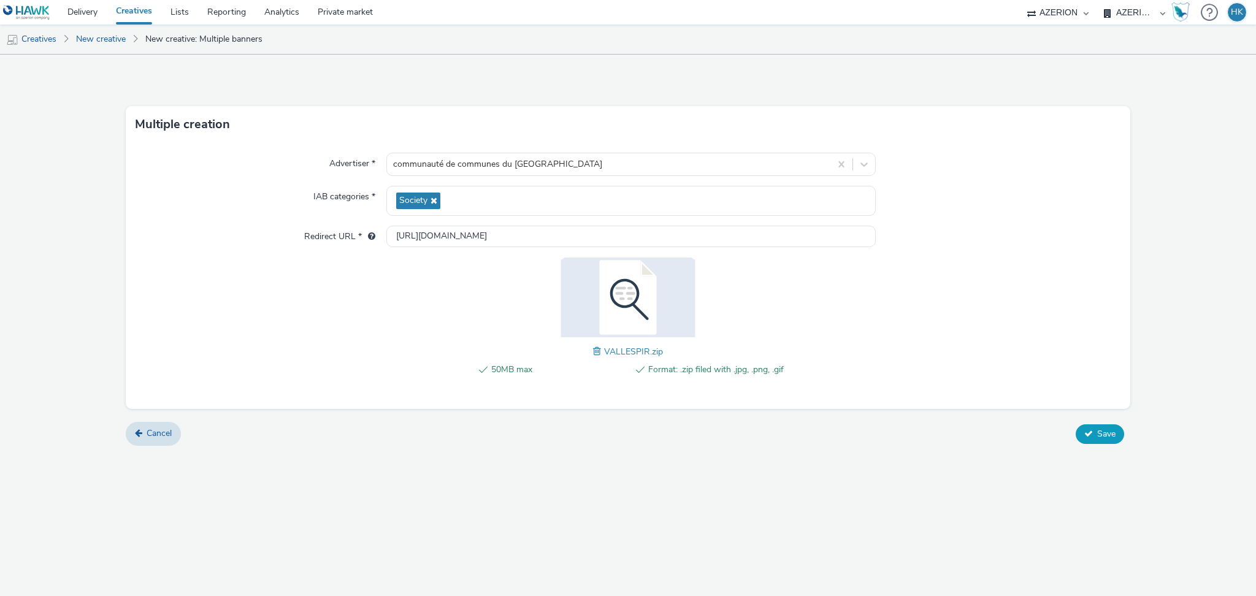
click at [1098, 426] on button "Save" at bounding box center [1100, 435] width 48 height 20
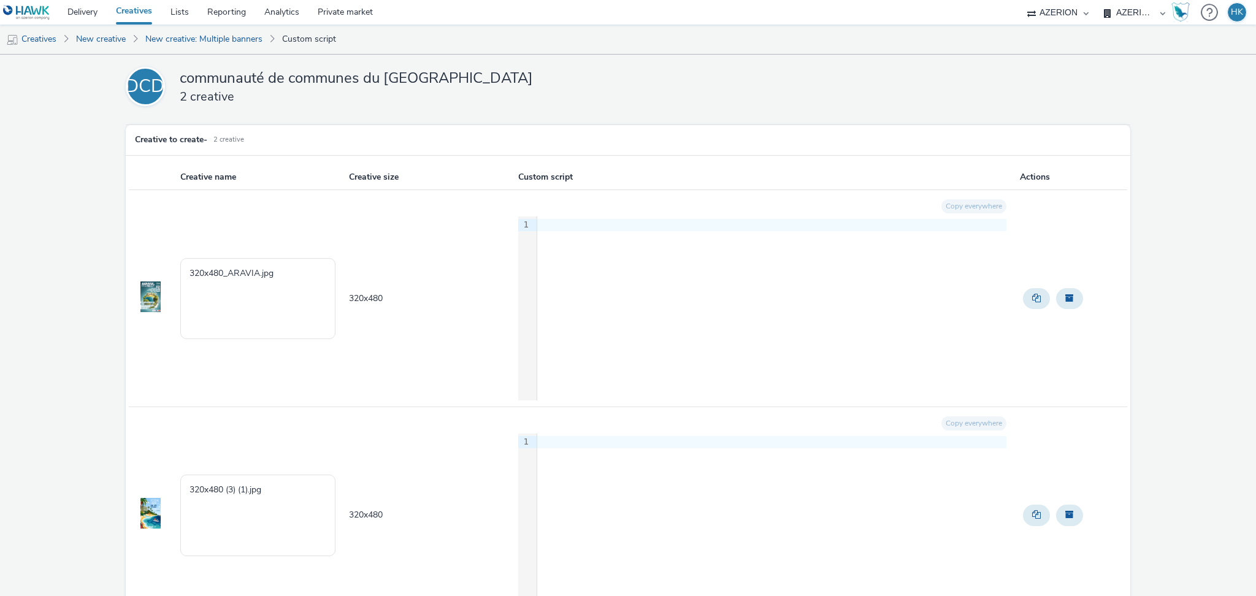
scroll to position [85, 0]
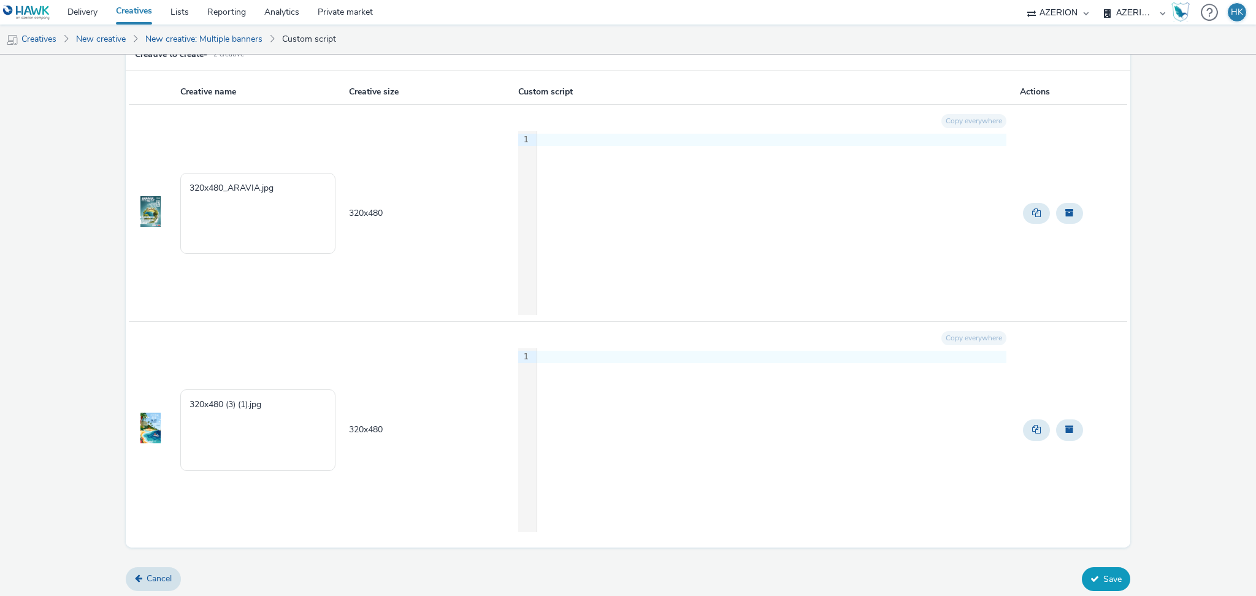
click at [1082, 585] on button "Save" at bounding box center [1106, 578] width 48 height 23
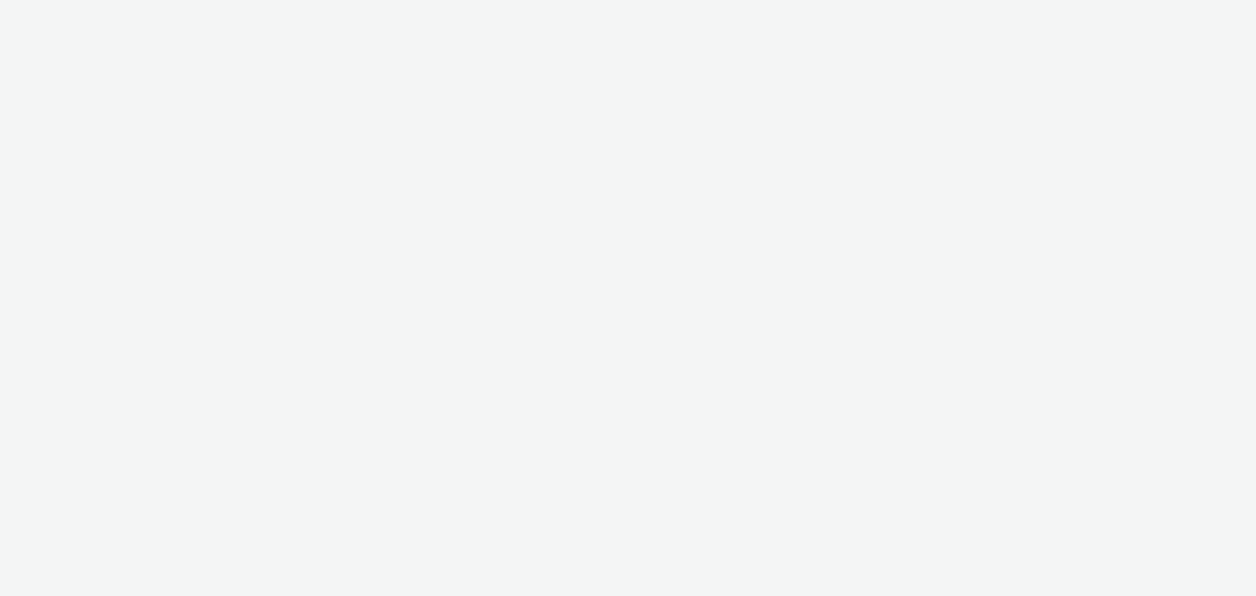
select select "79162ed7-0017-4339-93b0-3399b708648f"
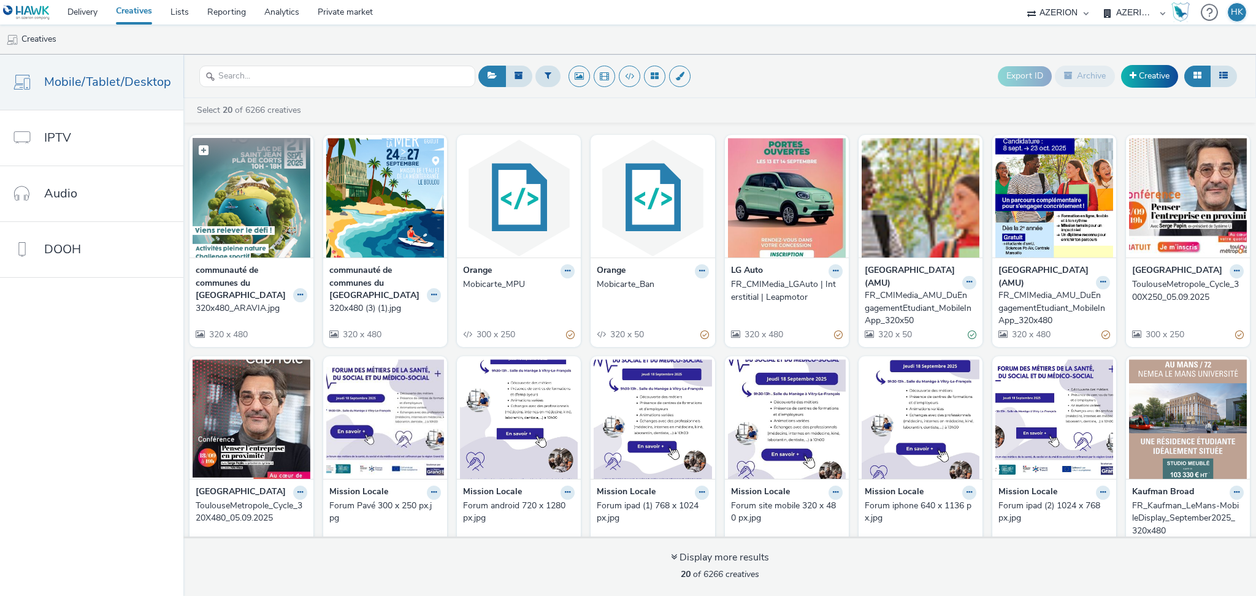
click at [241, 194] on img at bounding box center [252, 198] width 118 height 120
